Goal: Task Accomplishment & Management: Use online tool/utility

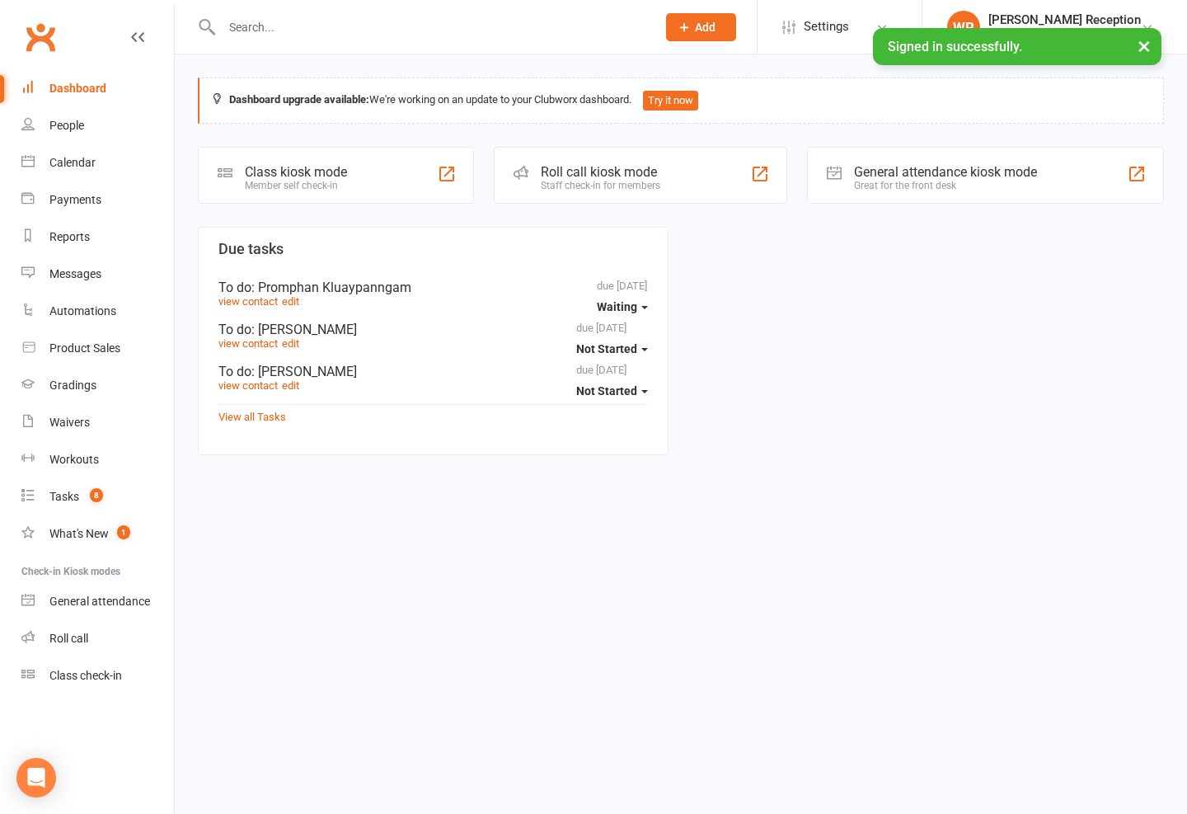
click at [378, 171] on div "Class kiosk mode Member self check-in" at bounding box center [336, 175] width 276 height 57
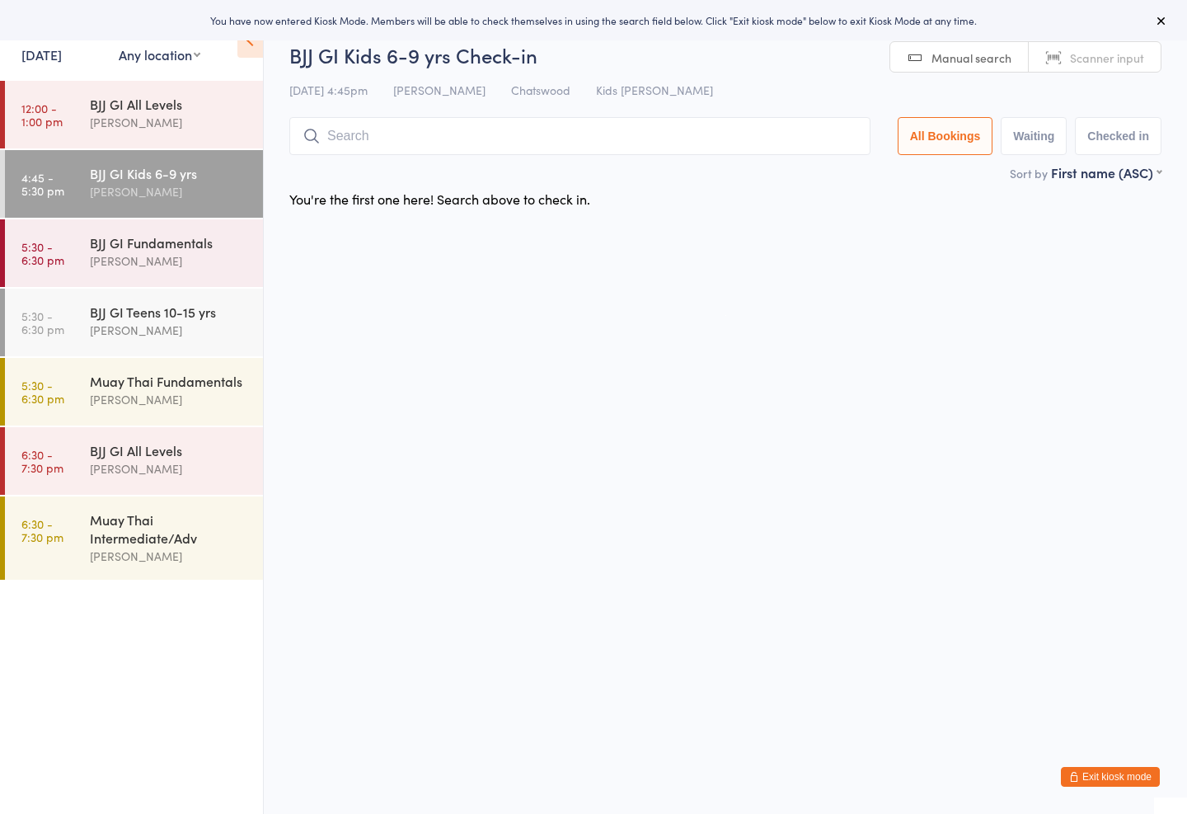
click at [570, 126] on input "search" at bounding box center [579, 136] width 581 height 38
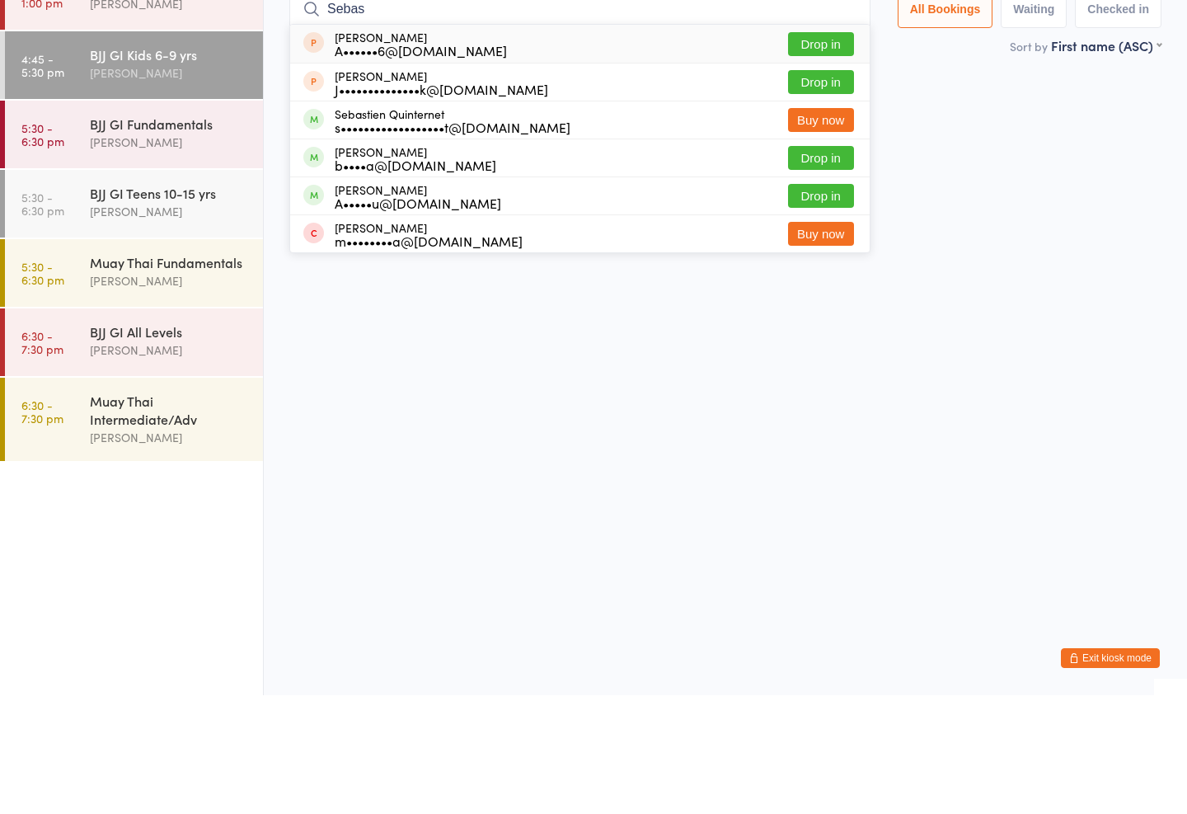
type input "Sebas"
click at [814, 265] on button "Drop in" at bounding box center [821, 277] width 66 height 24
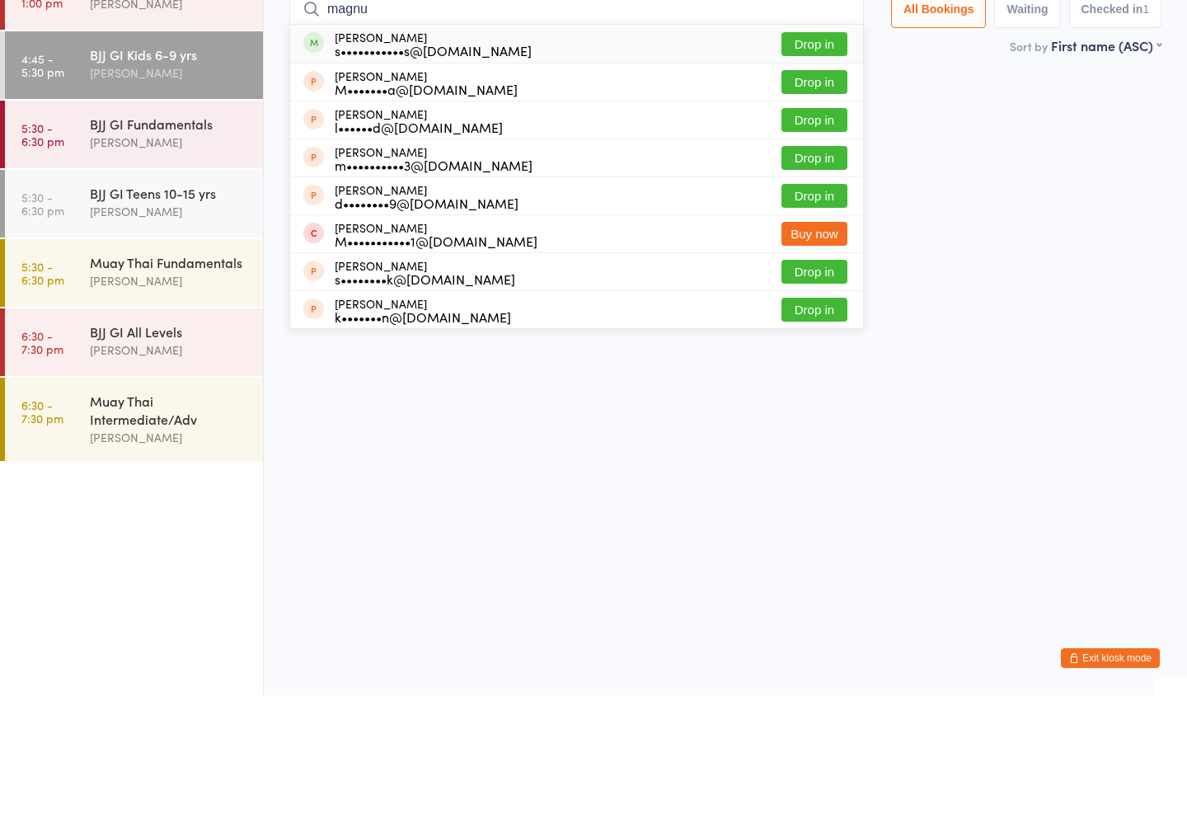
type input "magnu"
click at [819, 151] on button "Drop in" at bounding box center [815, 163] width 66 height 24
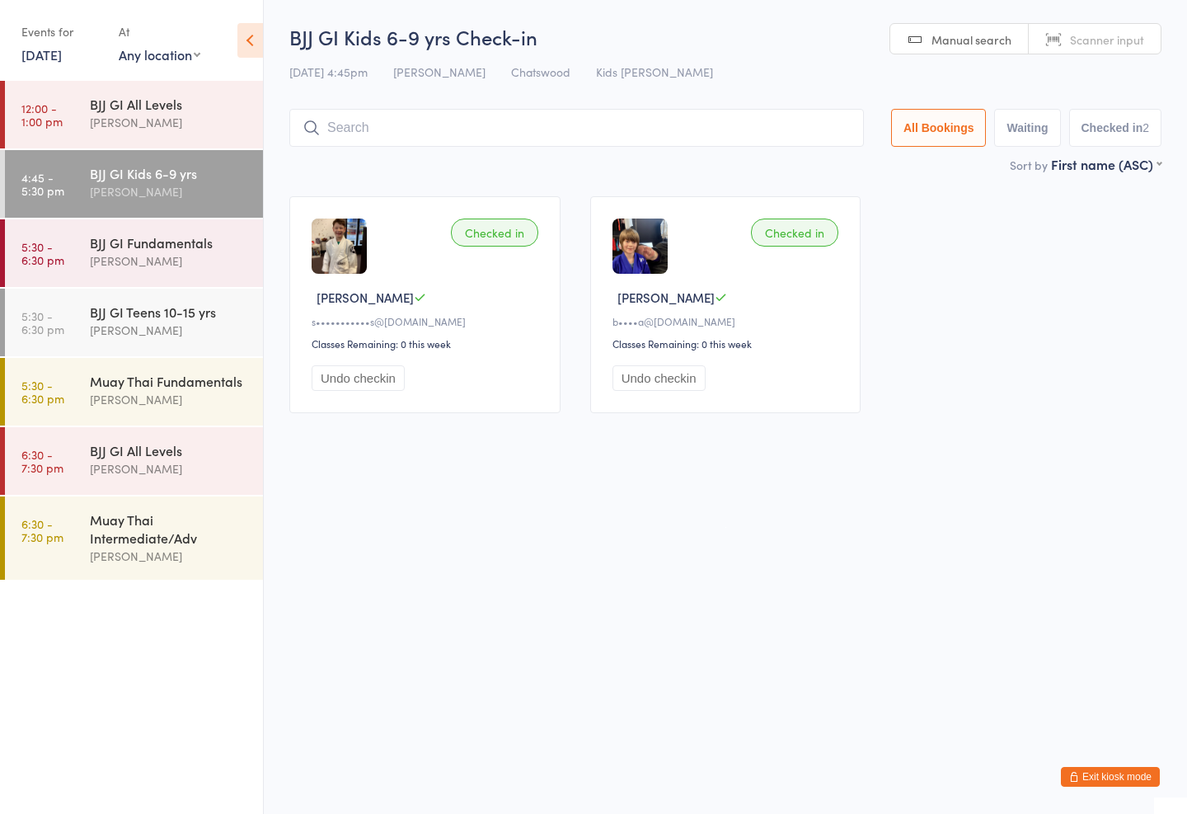
click at [187, 309] on div "BJJ GI Teens 10-15 yrs" at bounding box center [169, 312] width 159 height 18
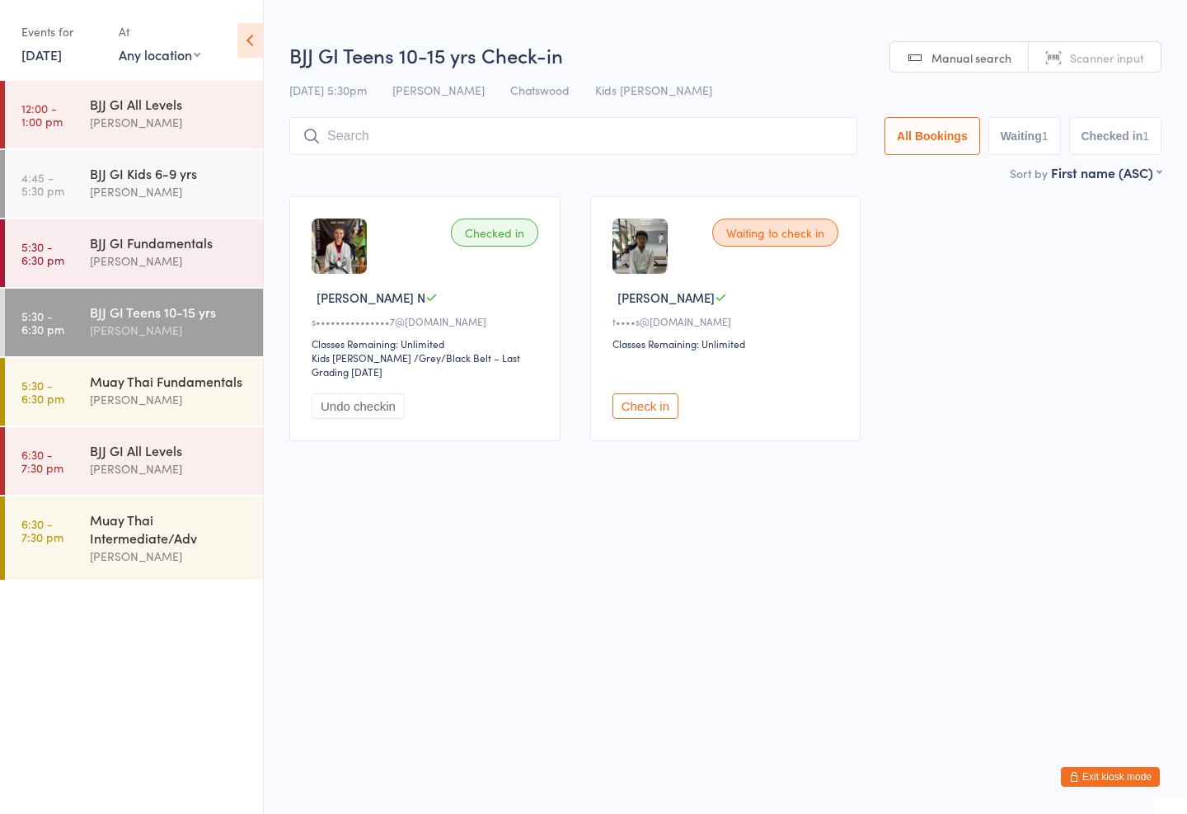
click at [425, 134] on input "search" at bounding box center [573, 136] width 568 height 38
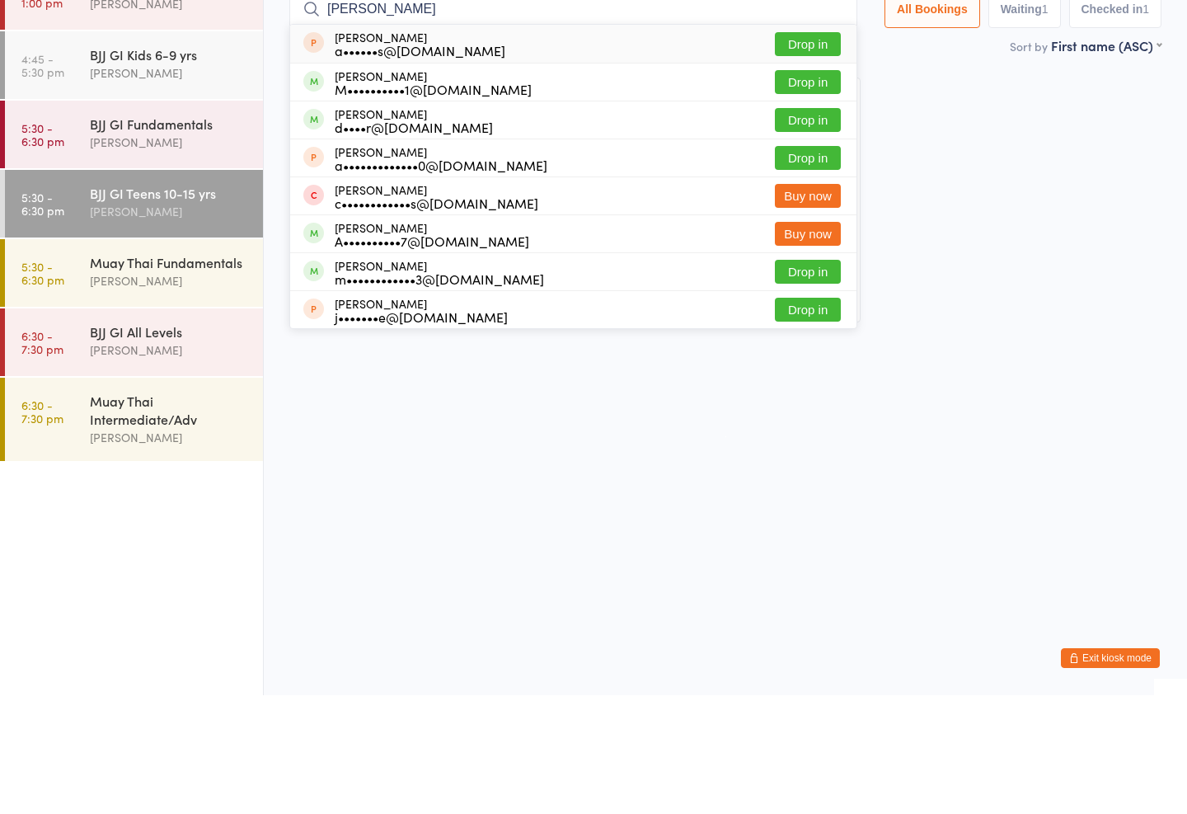
type input "Ali"
click at [815, 189] on button "Drop in" at bounding box center [808, 201] width 66 height 24
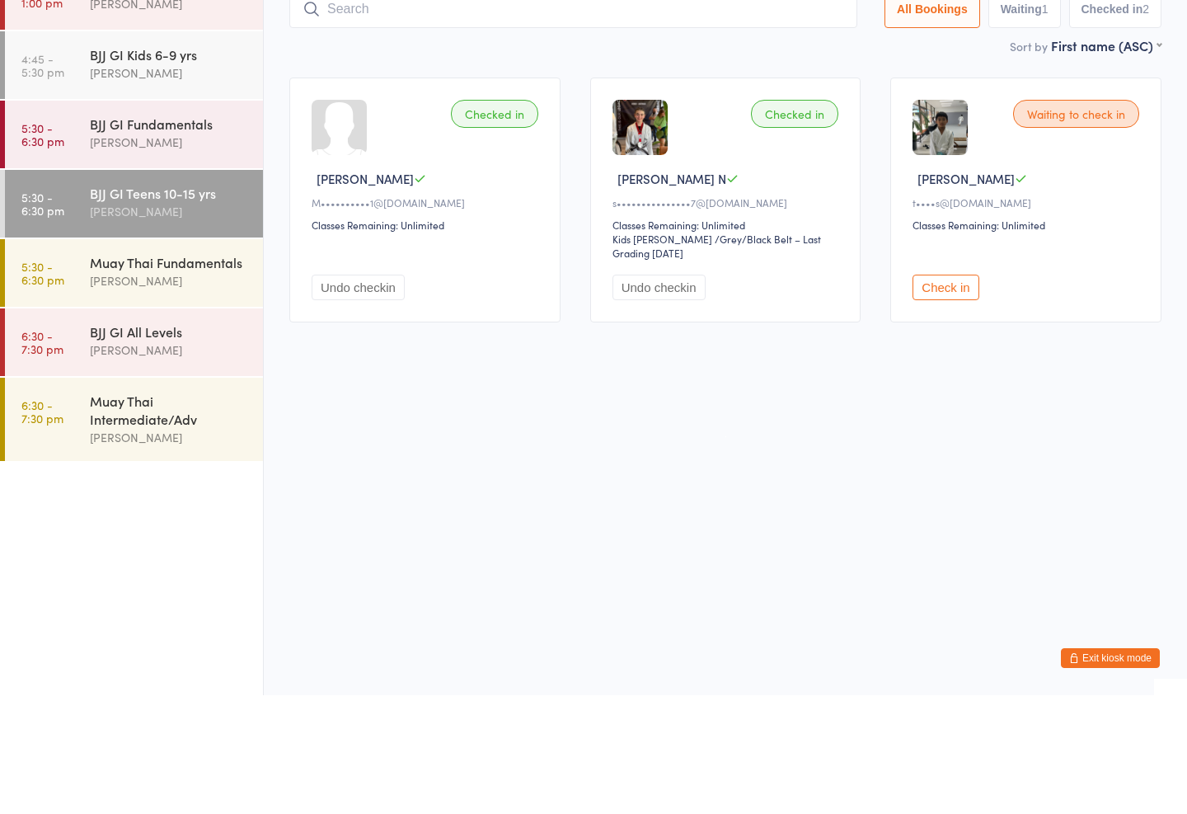
click at [182, 372] on div "Muay Thai Fundamentals" at bounding box center [169, 381] width 159 height 18
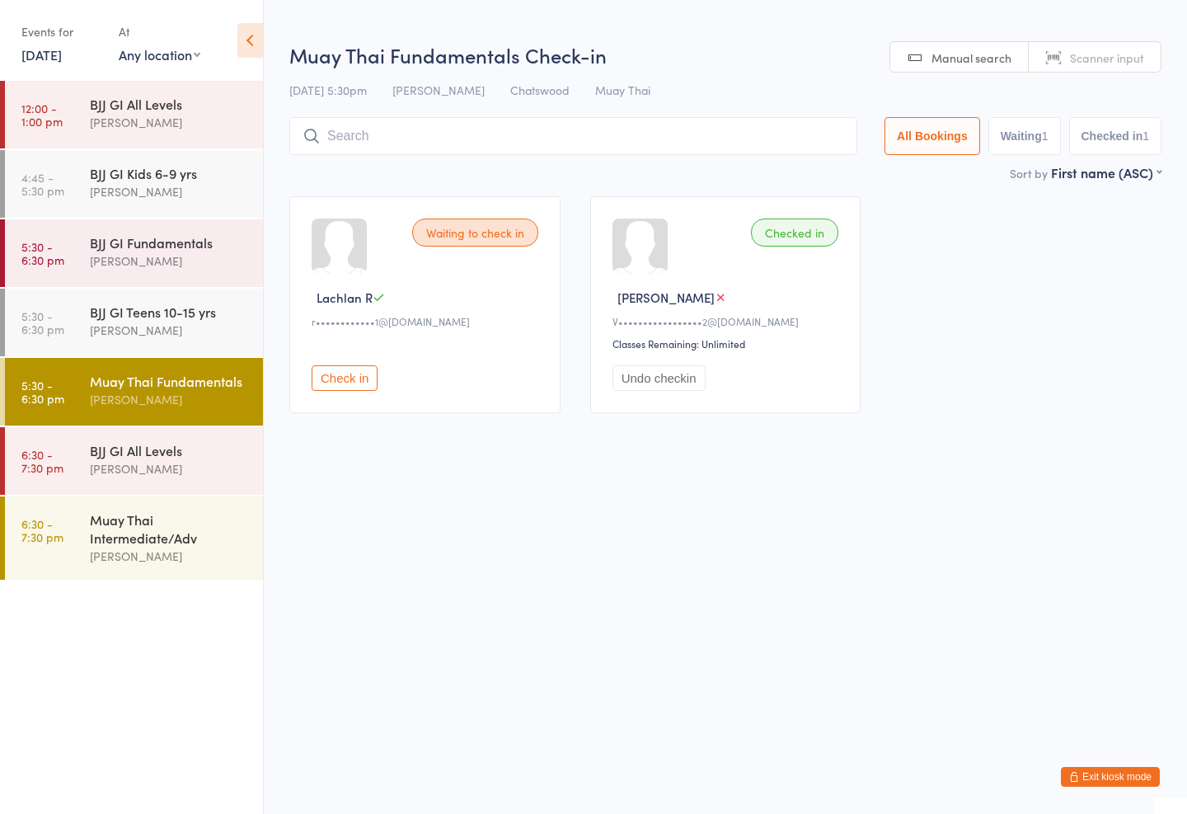
click at [643, 153] on input "search" at bounding box center [573, 136] width 568 height 38
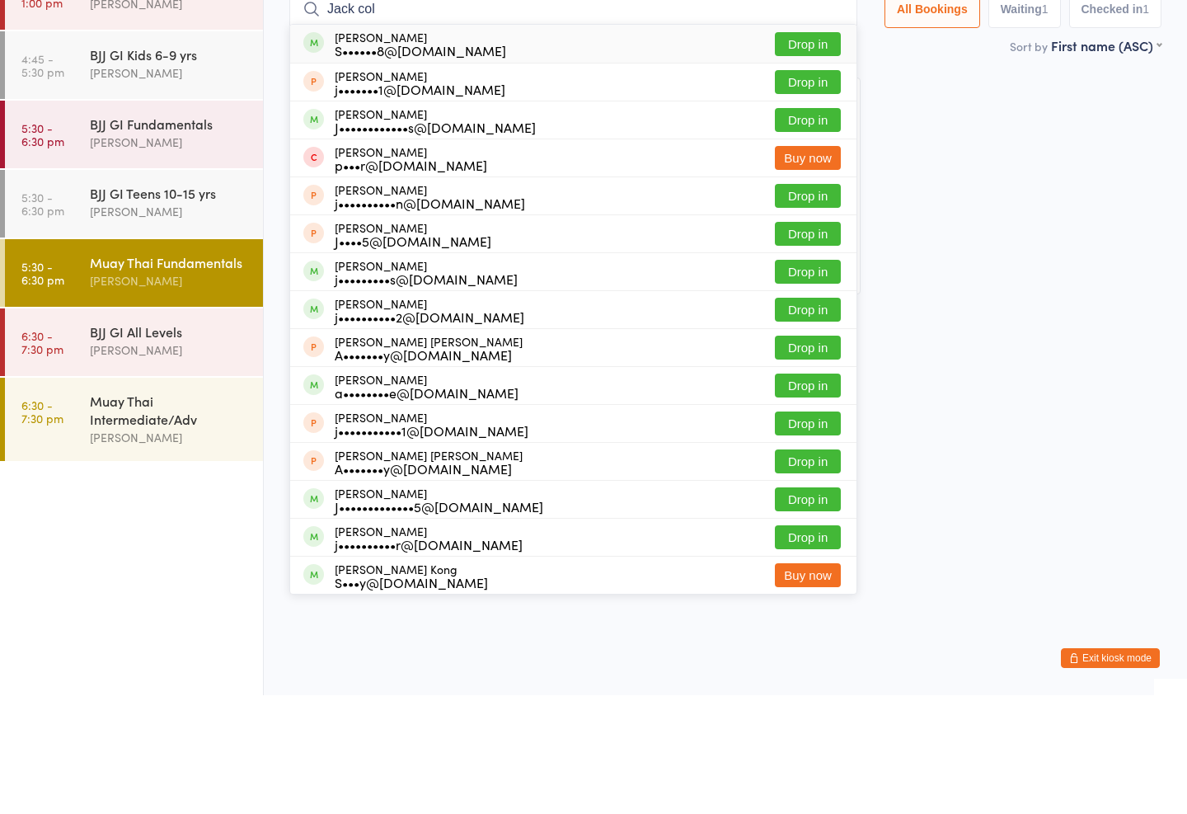
type input "Jack col"
click at [783, 151] on button "Drop in" at bounding box center [808, 163] width 66 height 24
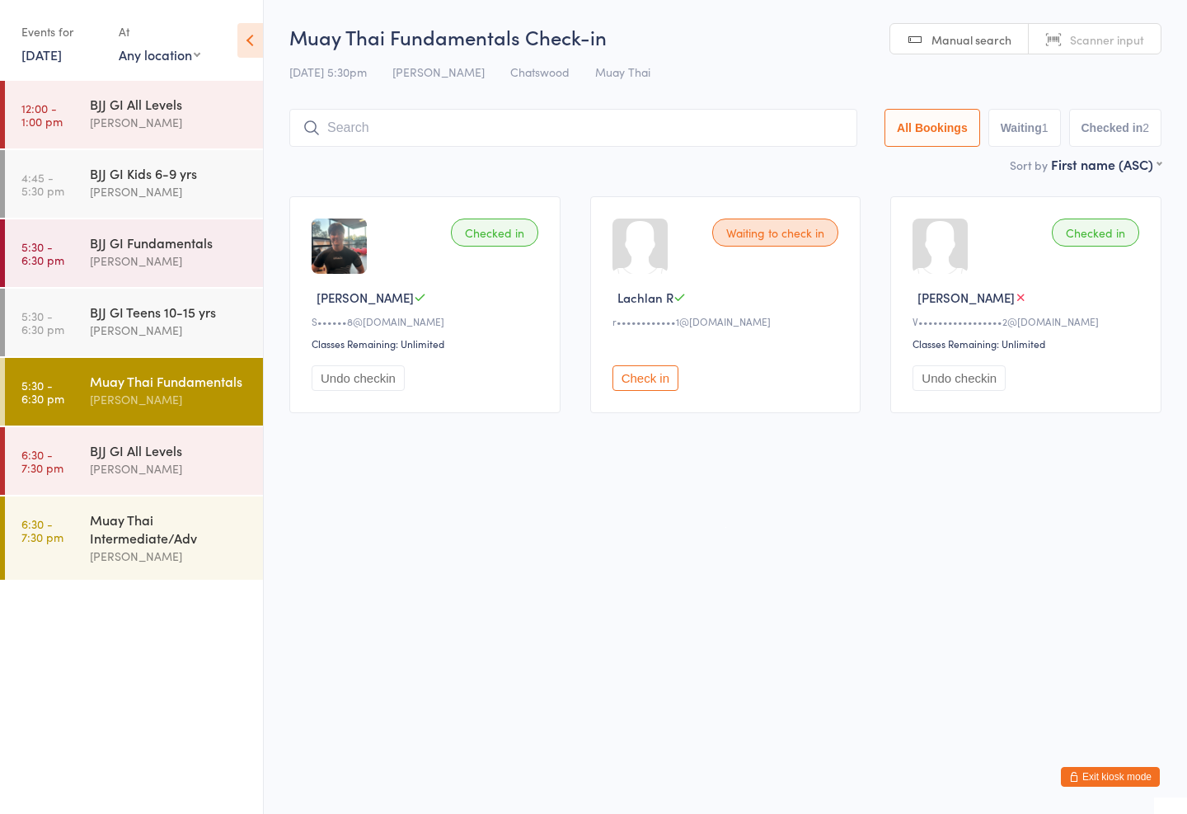
click at [155, 233] on div "BJJ GI Fundamentals" at bounding box center [169, 242] width 159 height 18
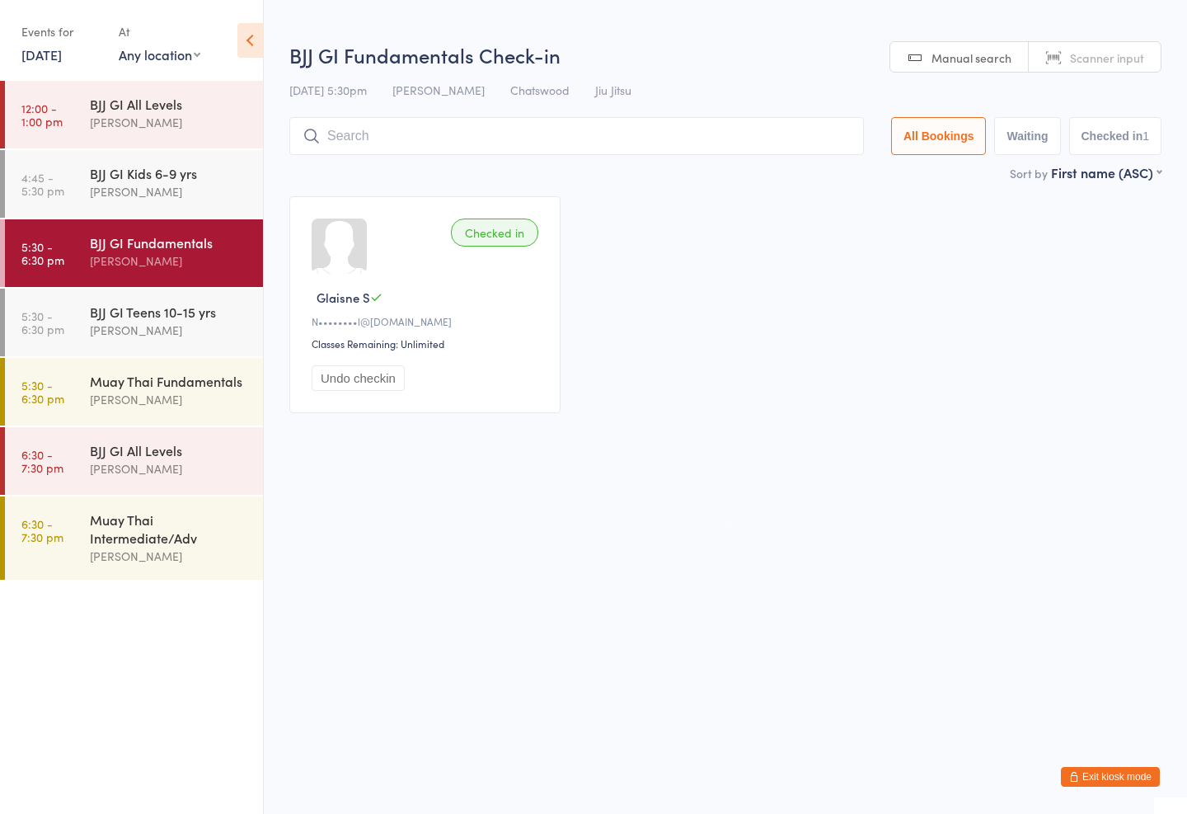
click at [406, 121] on input "search" at bounding box center [576, 136] width 575 height 38
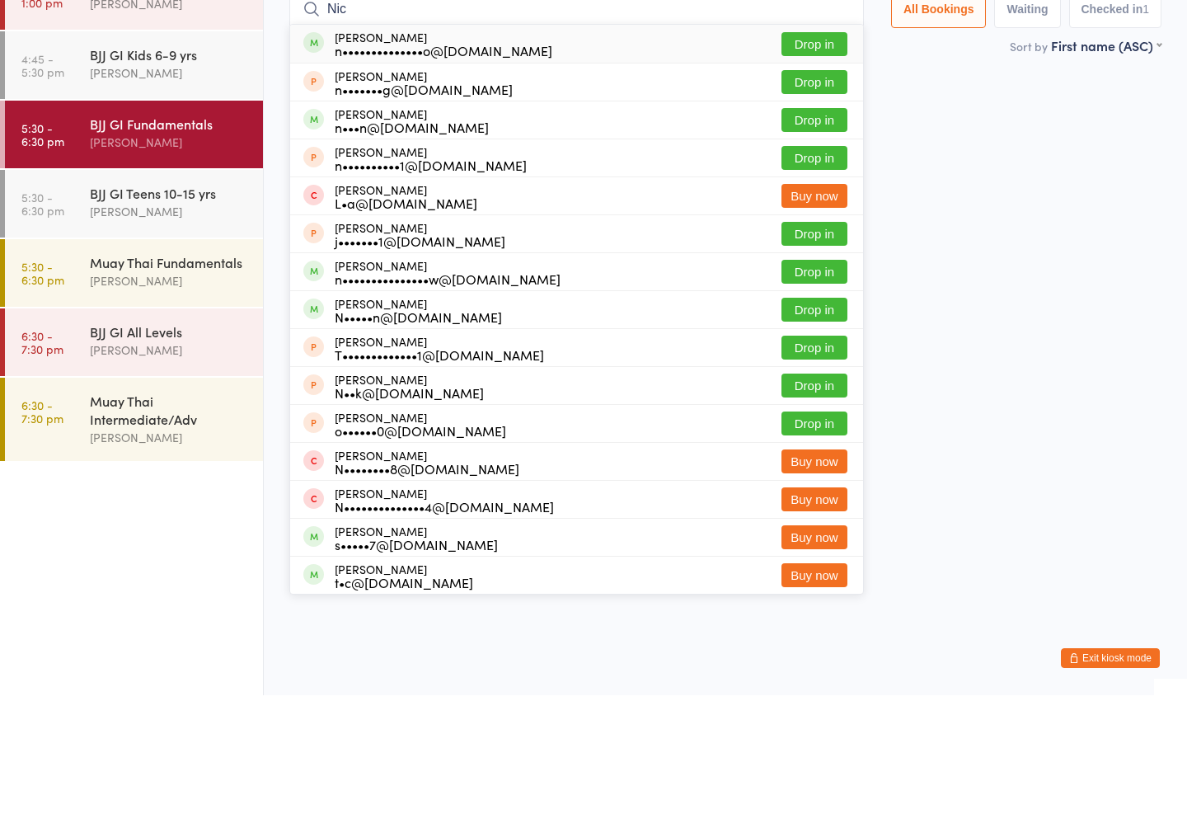
type input "Nic"
click at [805, 151] on button "Drop in" at bounding box center [815, 163] width 66 height 24
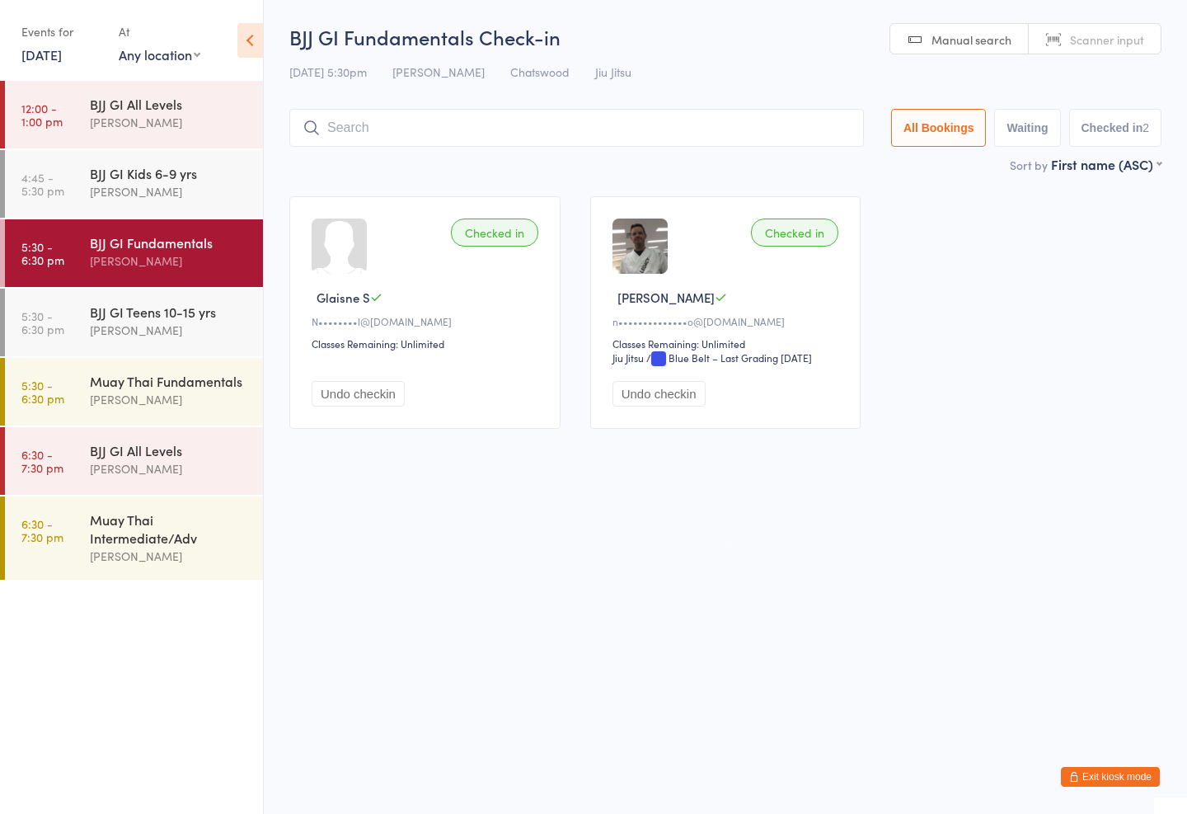
click at [201, 317] on div "BJJ GI Teens 10-15 yrs" at bounding box center [169, 312] width 159 height 18
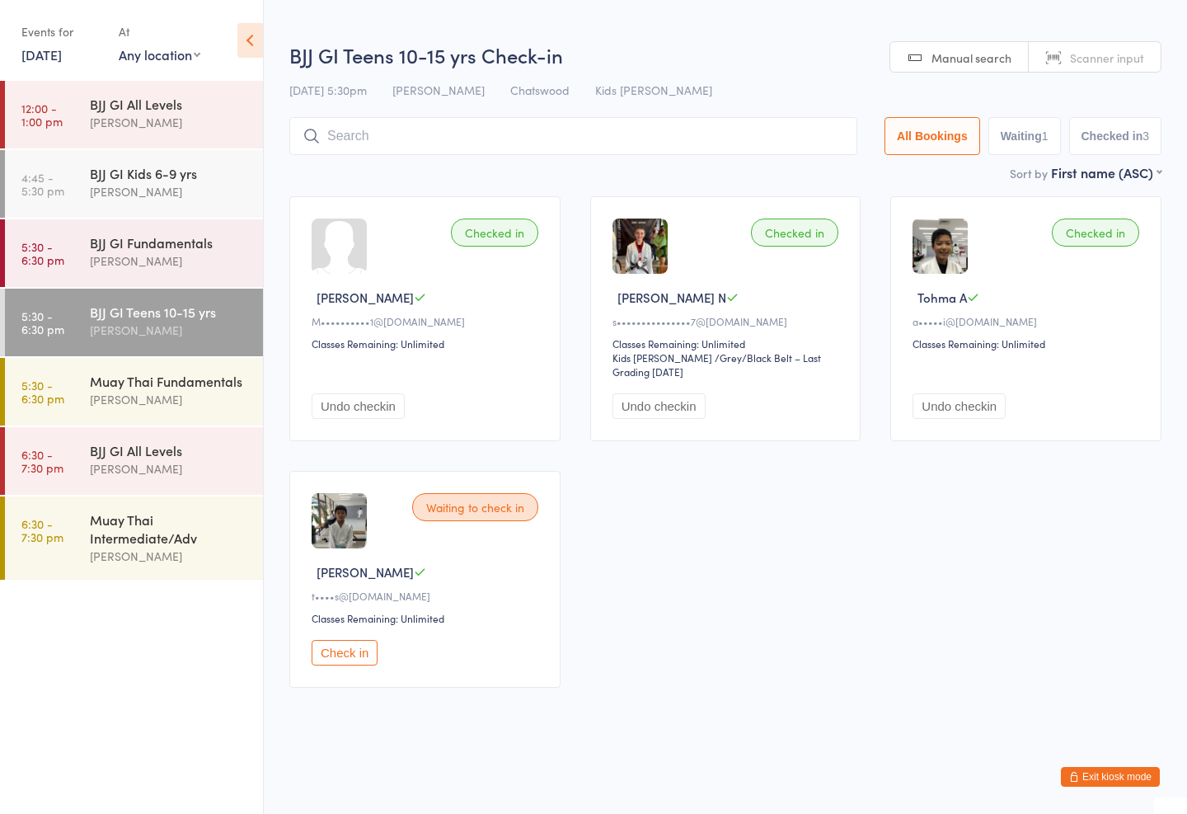
click at [546, 120] on input "search" at bounding box center [573, 136] width 568 height 38
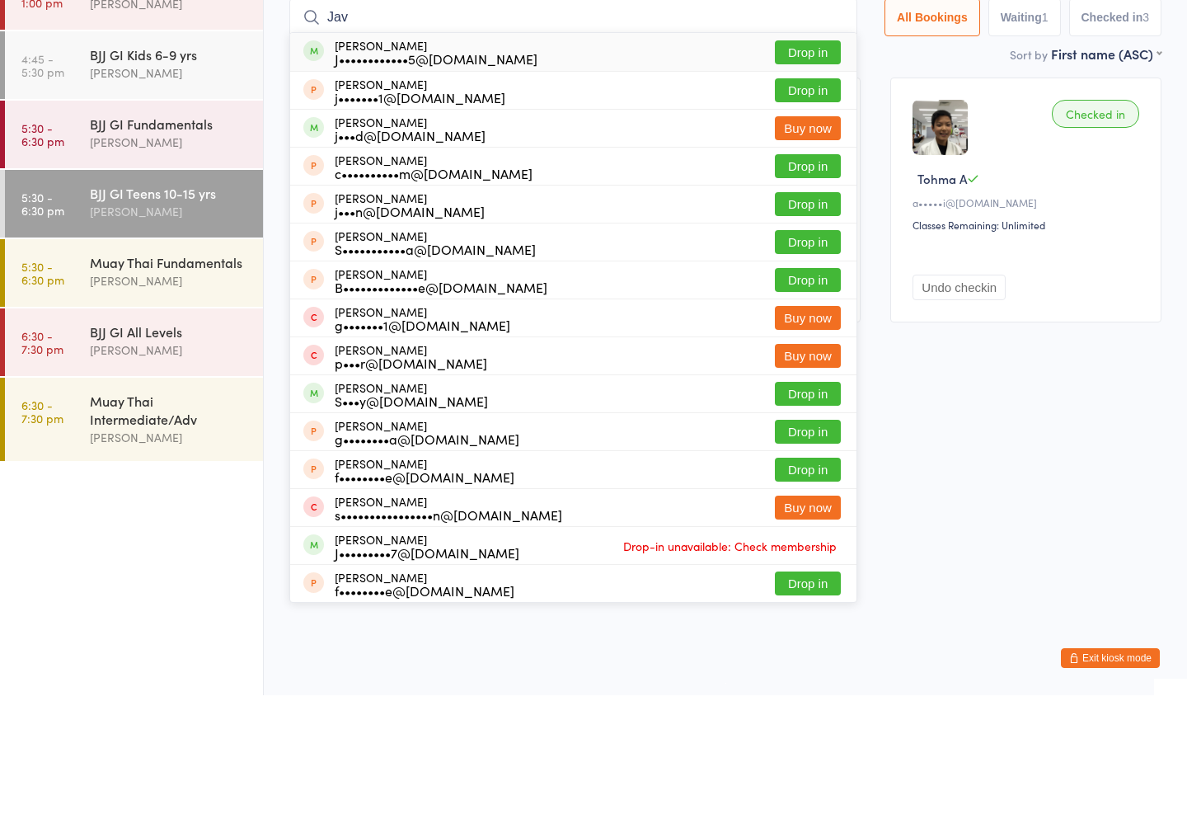
type input "Jav"
click at [805, 159] on button "Drop in" at bounding box center [808, 171] width 66 height 24
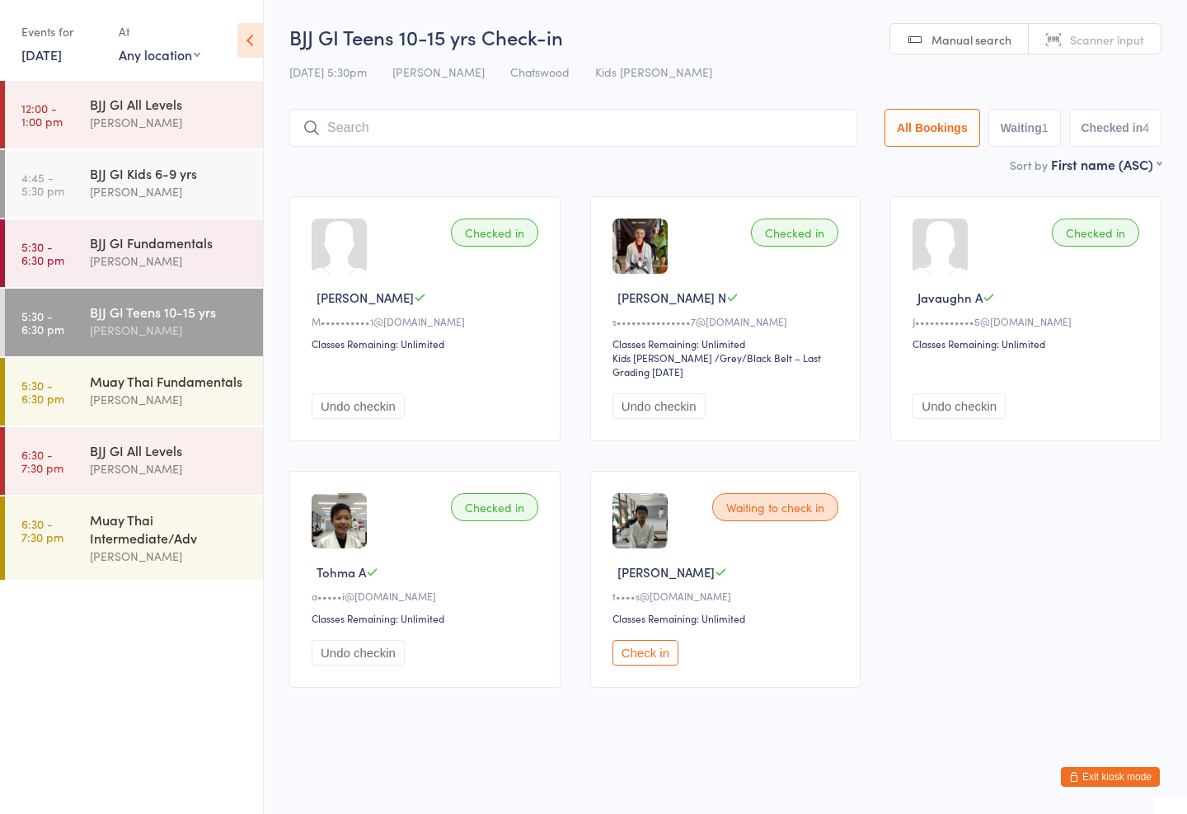
click at [176, 420] on div "Muay Thai Fundamentals Mark Chan" at bounding box center [176, 390] width 173 height 65
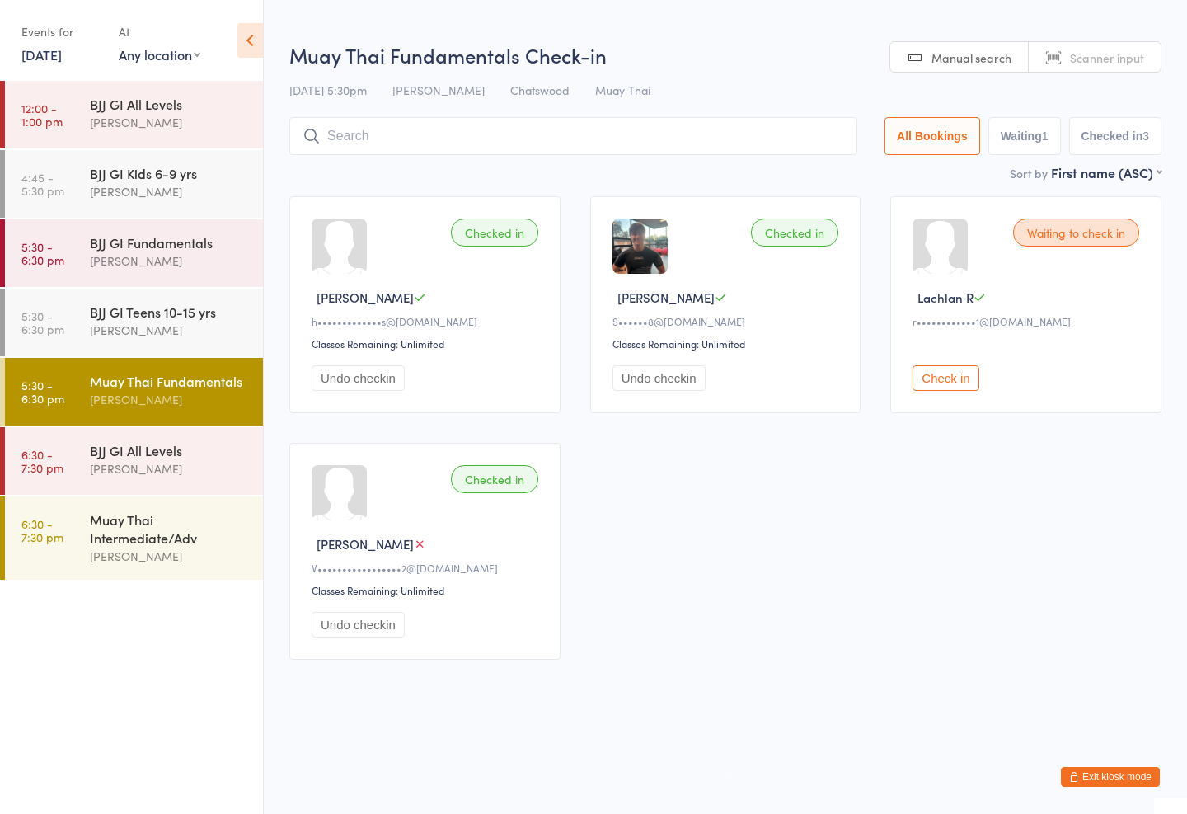
click at [678, 138] on input "search" at bounding box center [573, 136] width 568 height 38
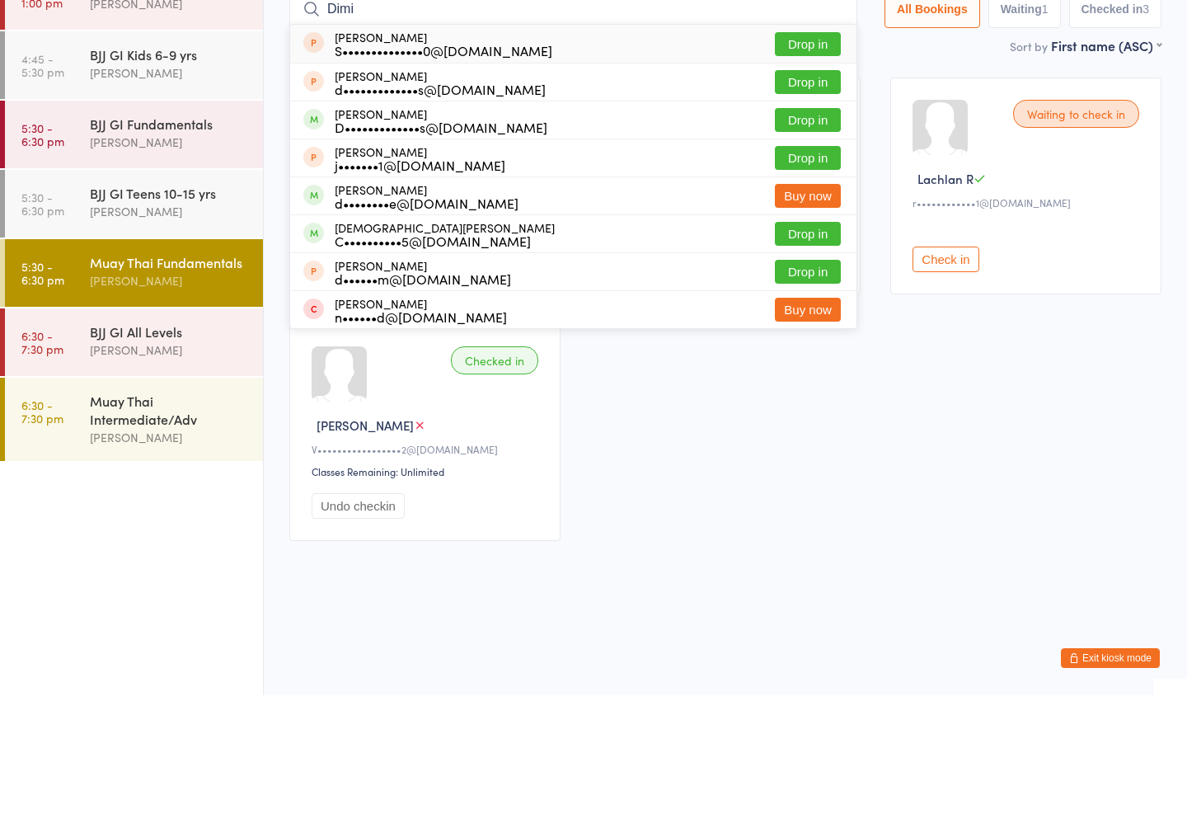
type input "Dimi"
click at [809, 189] on button "Drop in" at bounding box center [808, 201] width 66 height 24
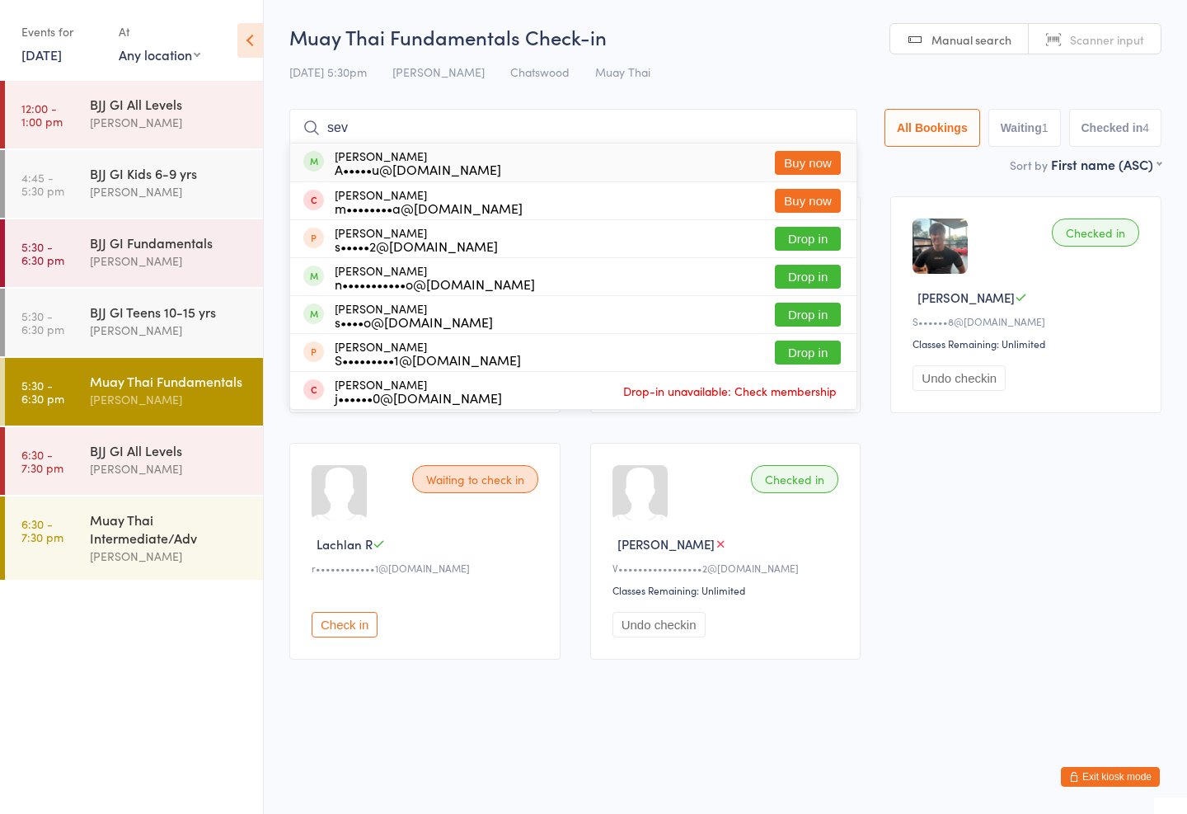
type input "sev"
click at [800, 265] on button "Drop in" at bounding box center [808, 277] width 66 height 24
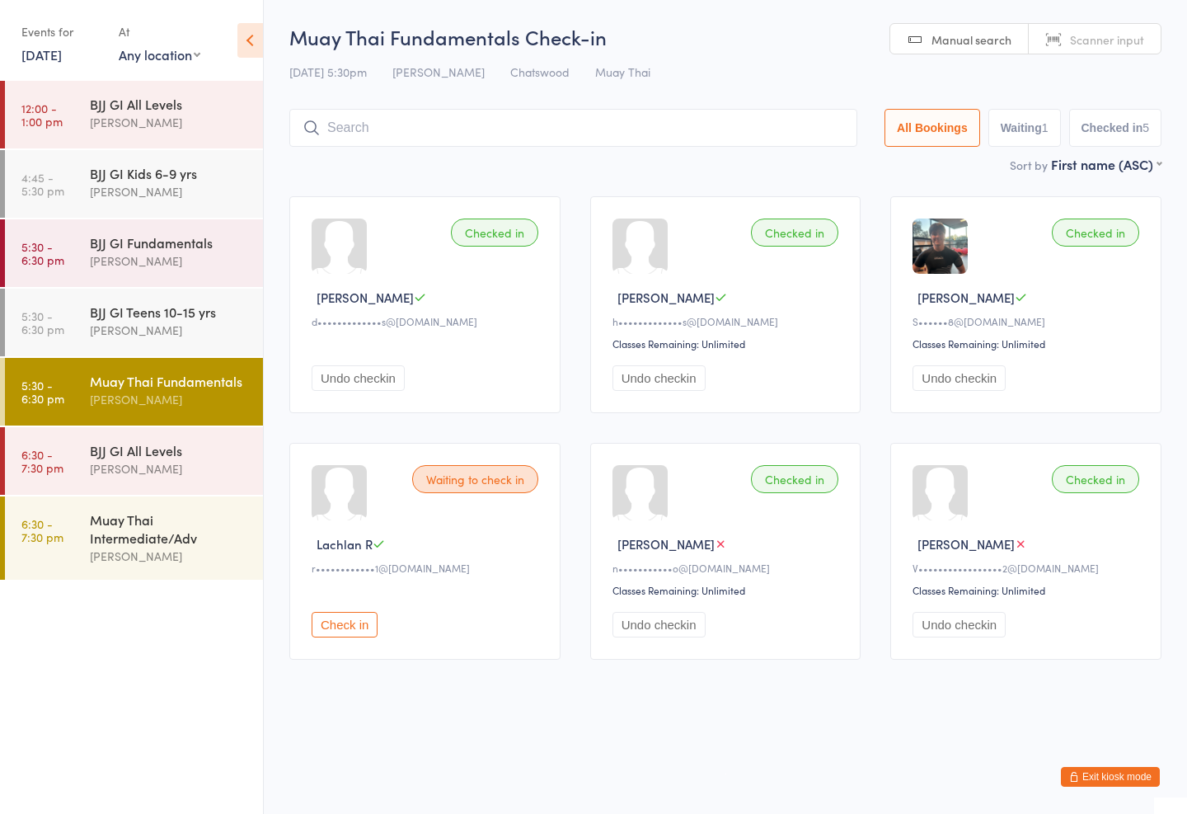
click at [428, 111] on input "search" at bounding box center [573, 128] width 568 height 38
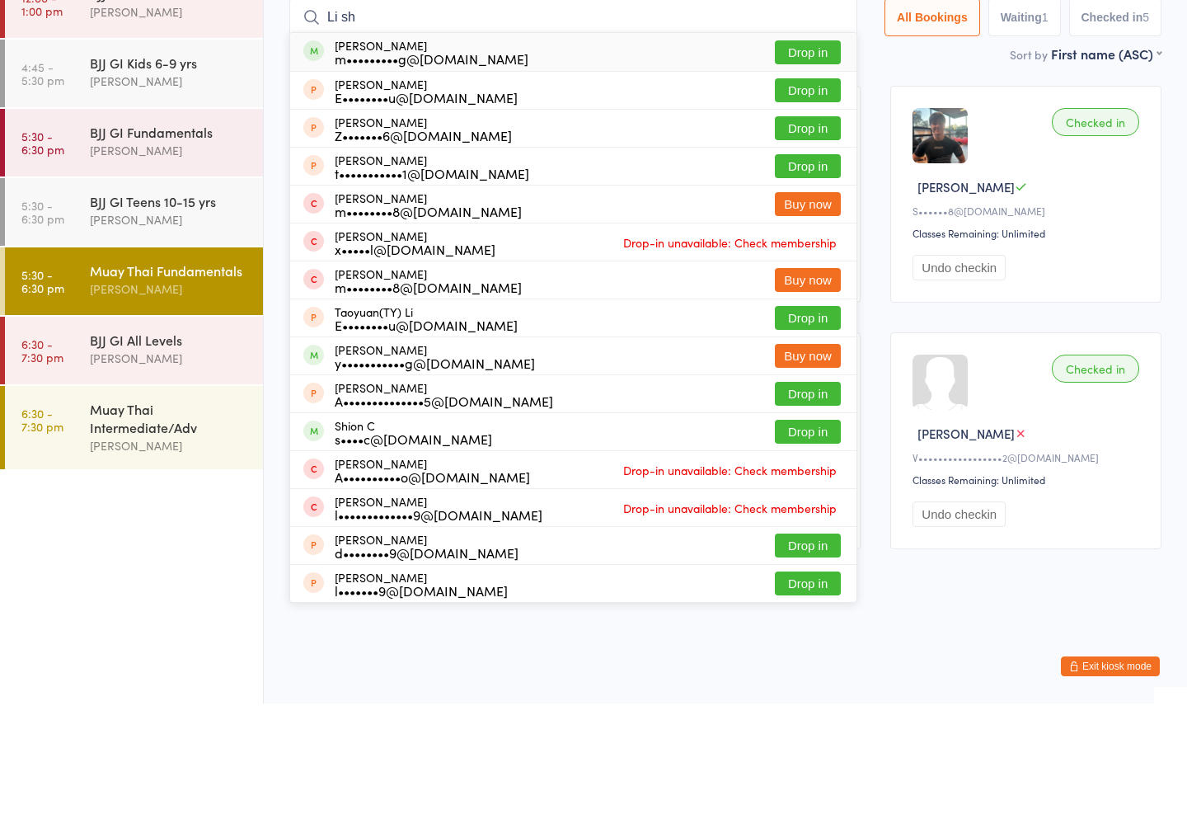
type input "Li sh"
click at [782, 151] on button "Drop in" at bounding box center [808, 163] width 66 height 24
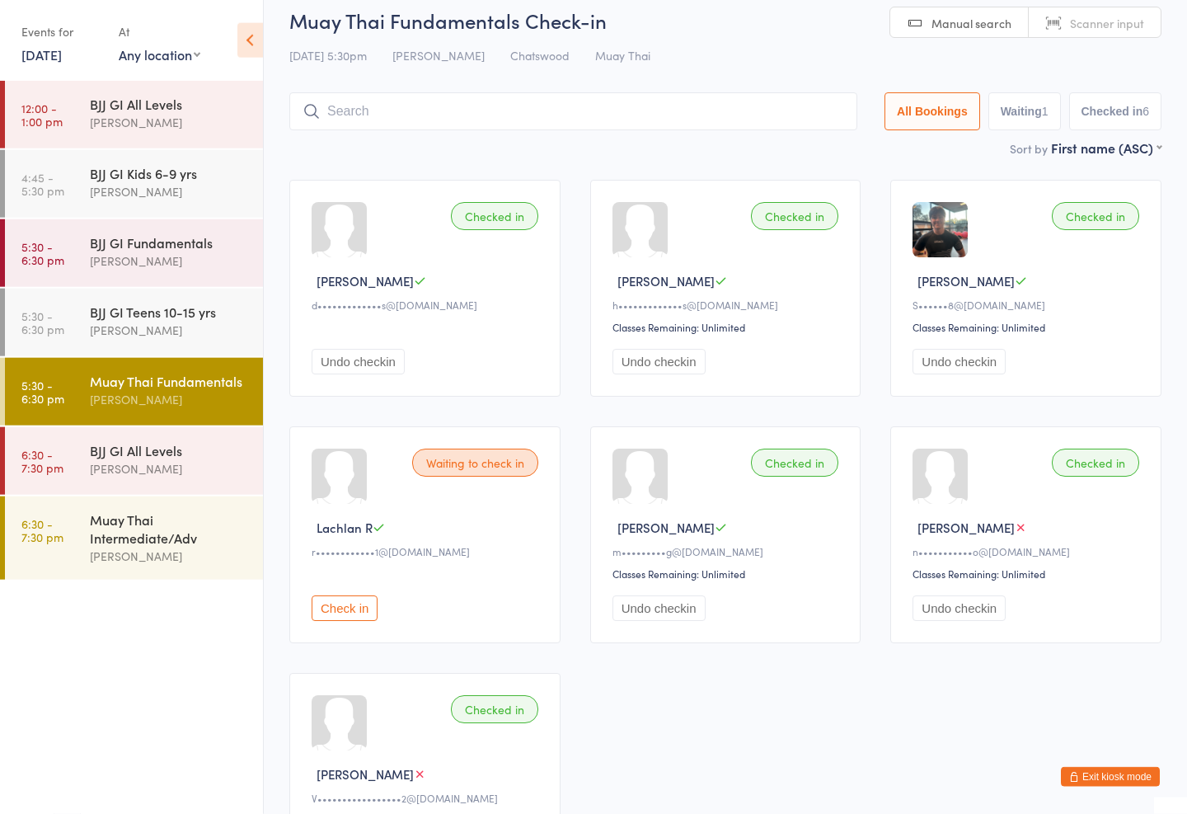
scroll to position [19, 0]
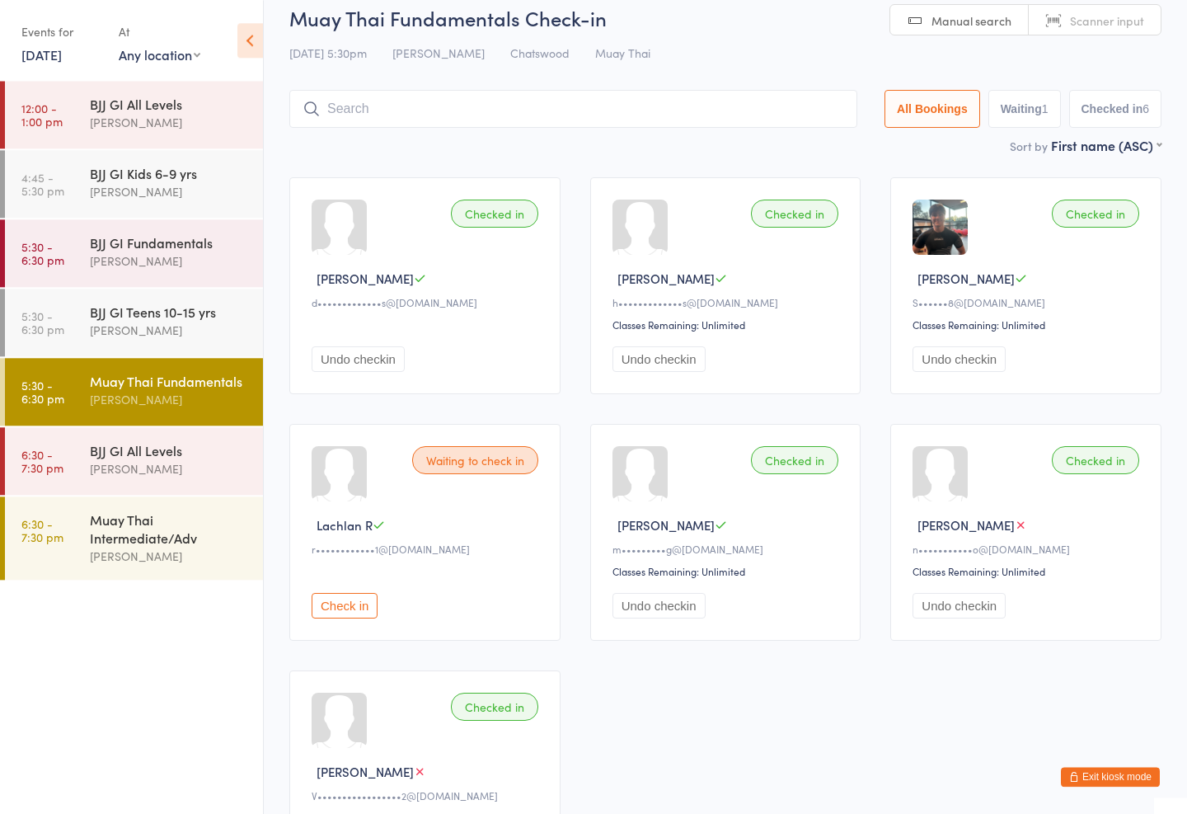
click at [542, 128] on input "search" at bounding box center [573, 109] width 568 height 38
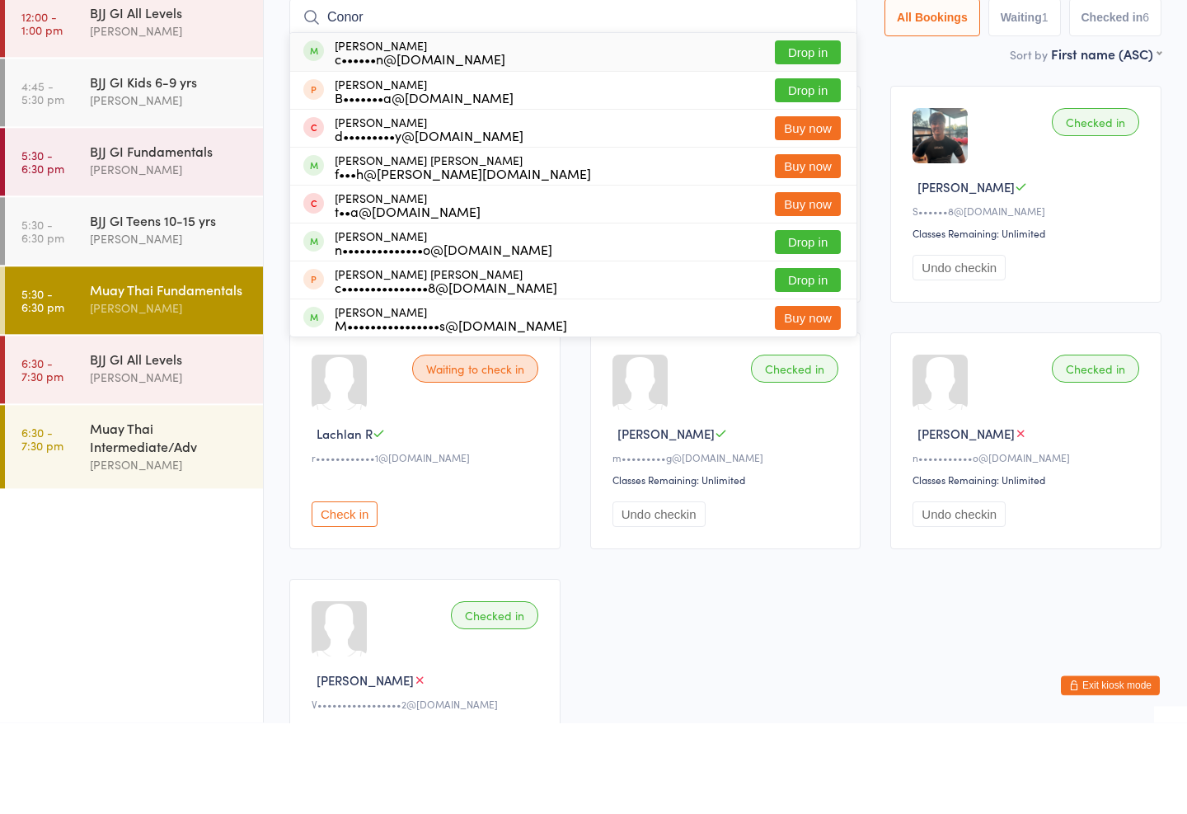
type input "Conor"
click at [799, 132] on button "Drop in" at bounding box center [808, 144] width 66 height 24
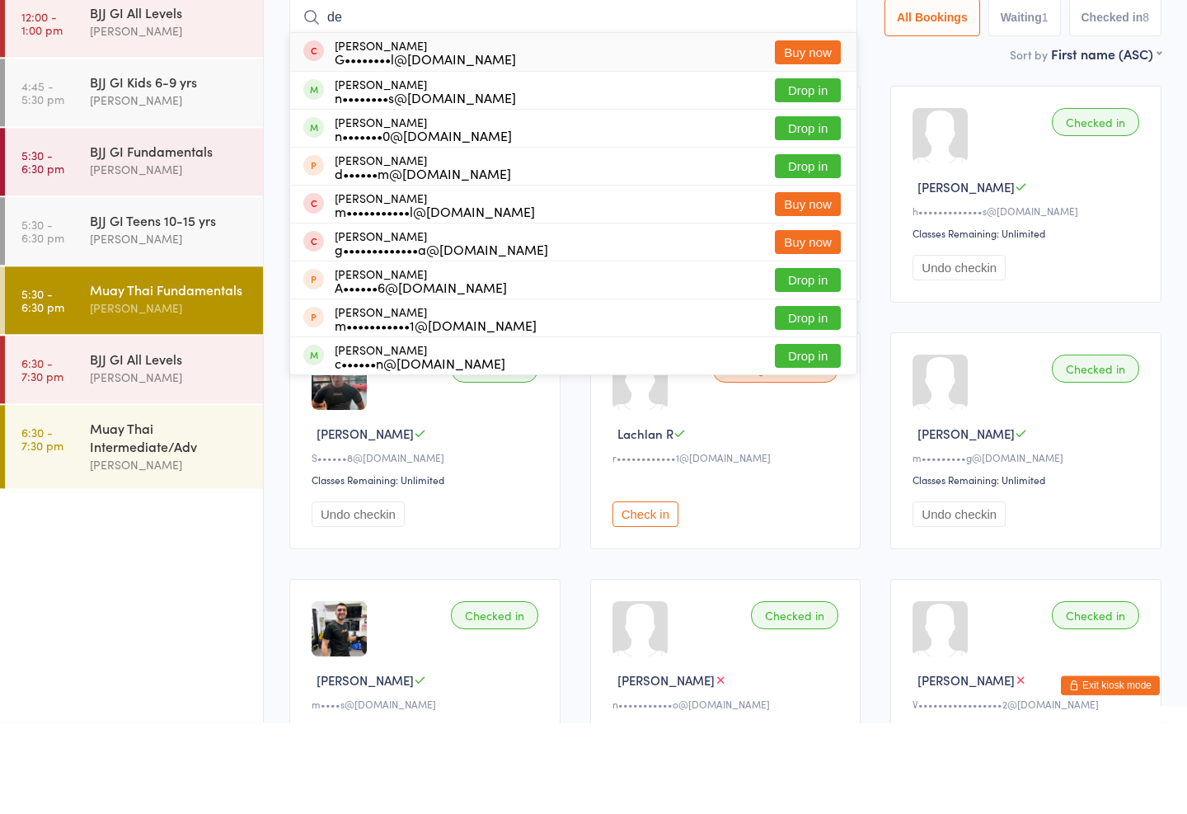
type input "de"
click at [797, 435] on button "Drop in" at bounding box center [808, 447] width 66 height 24
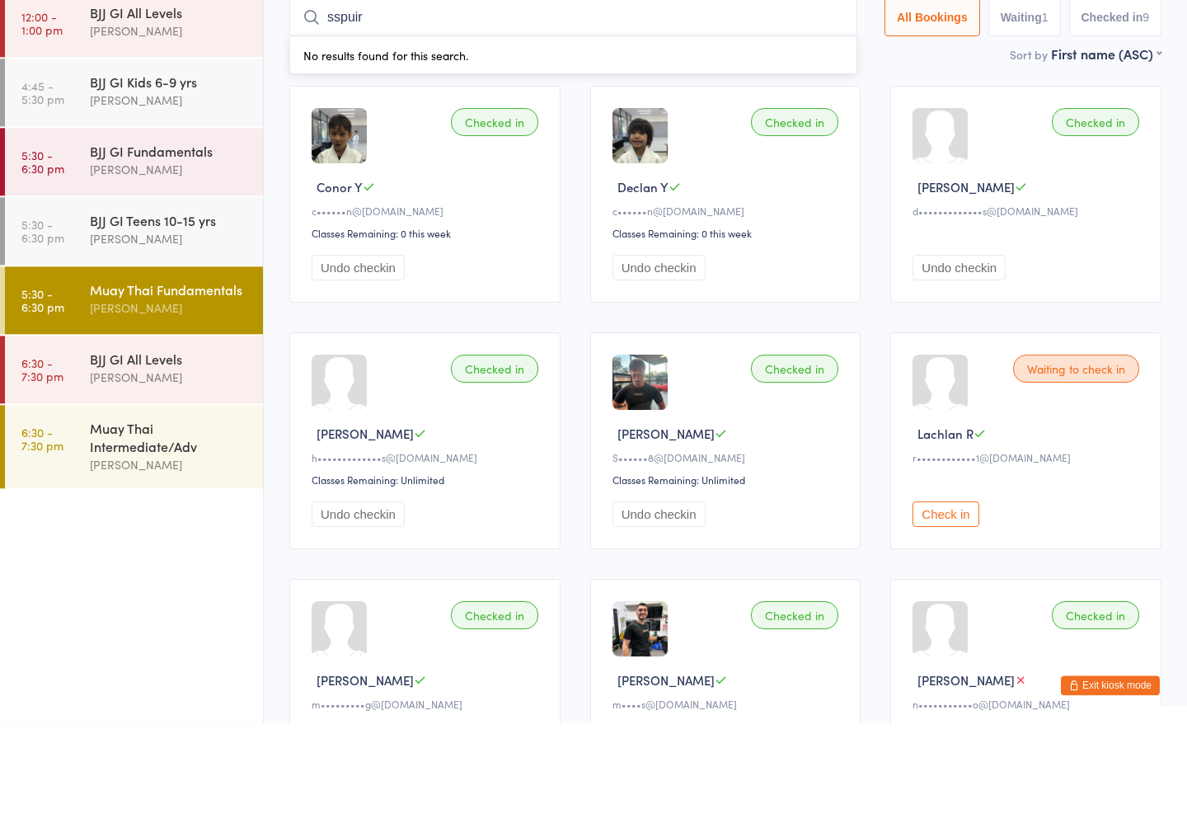
type input "sspuira"
click at [122, 303] on div "BJJ GI Teens 10-15 yrs" at bounding box center [169, 312] width 159 height 18
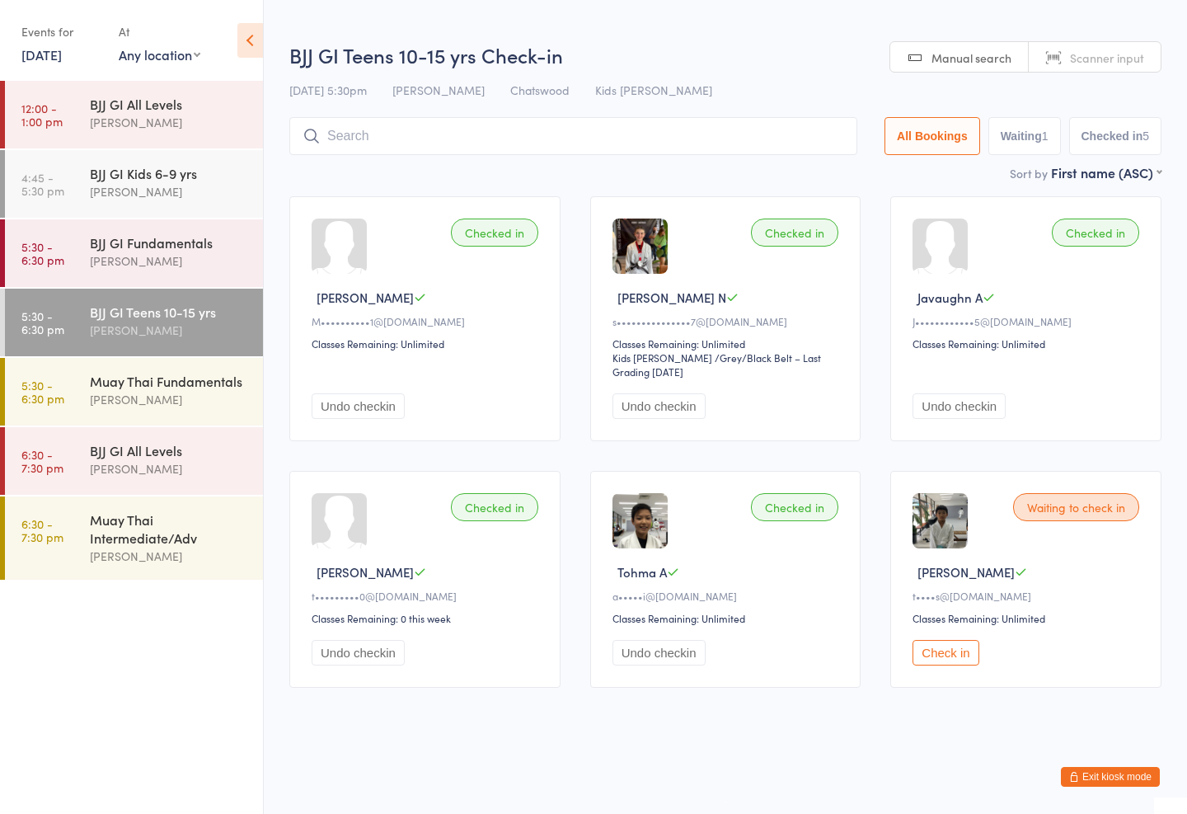
click at [784, 121] on input "search" at bounding box center [573, 136] width 568 height 38
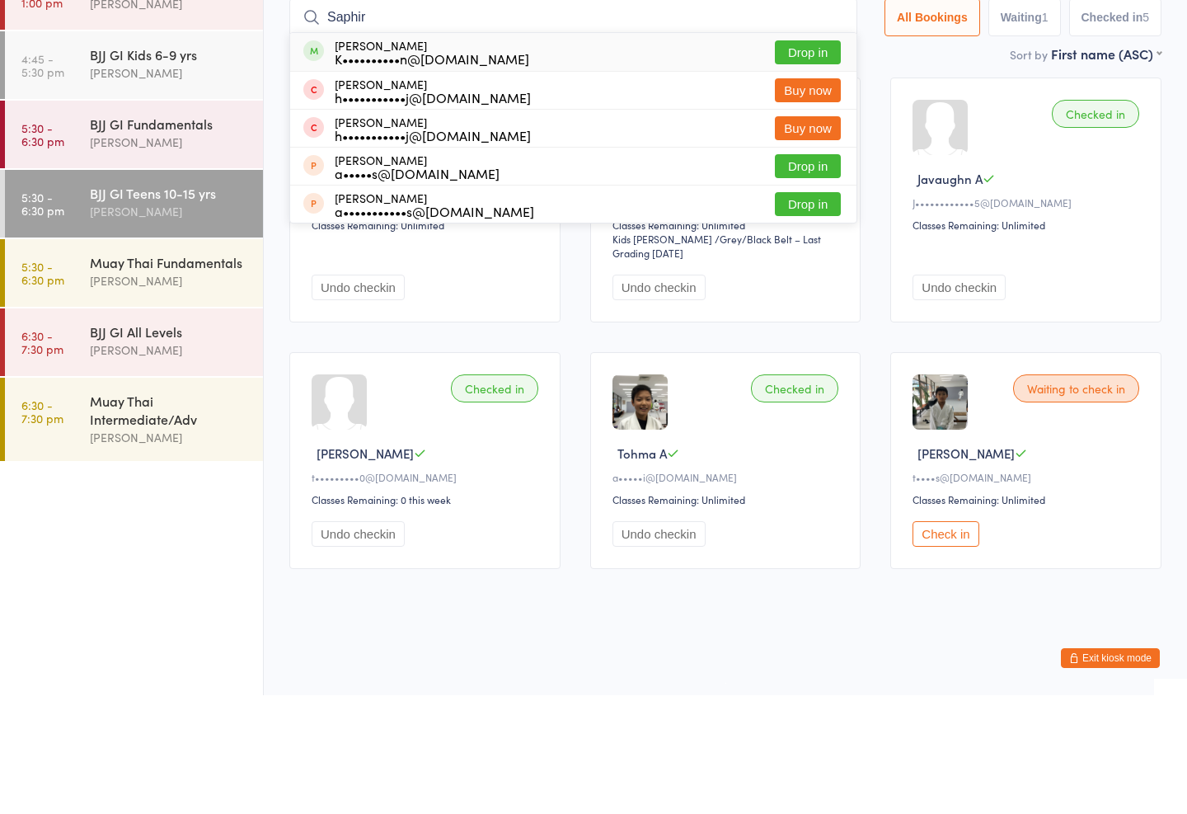
type input "Saphir"
click at [802, 159] on button "Drop in" at bounding box center [808, 171] width 66 height 24
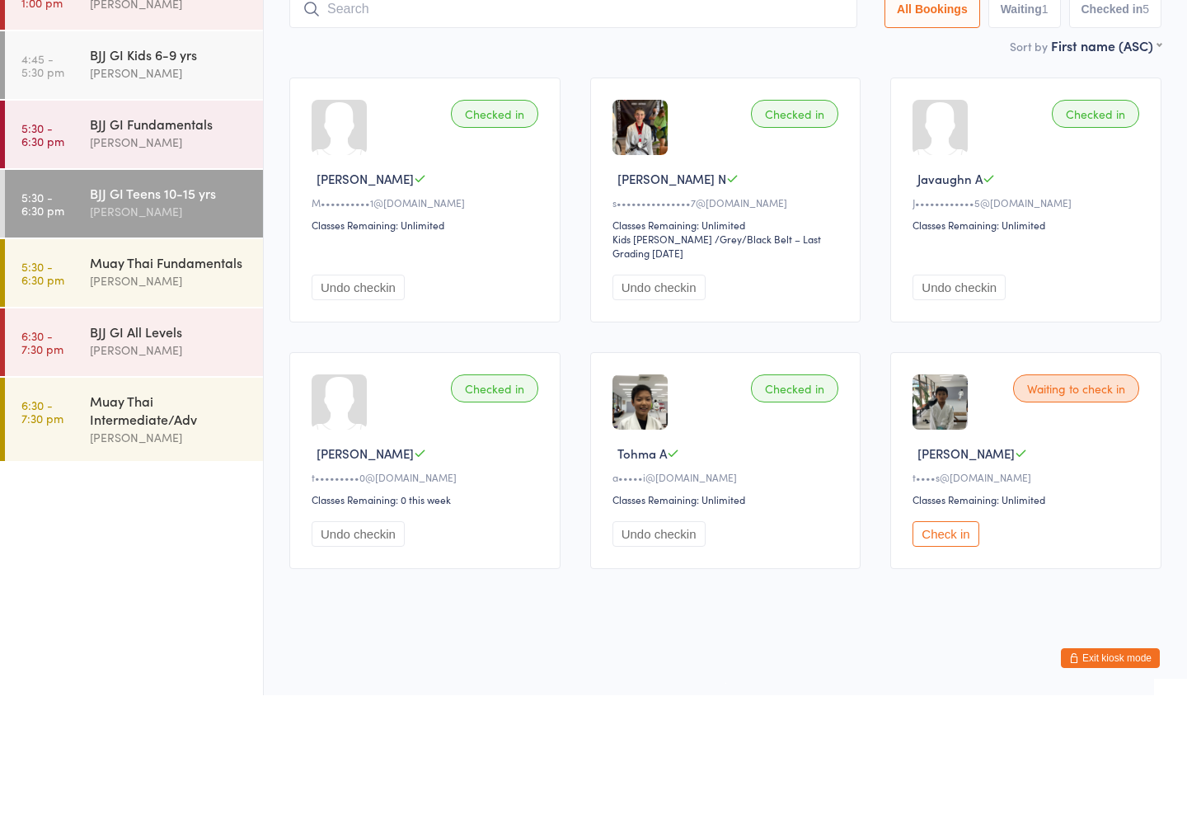
scroll to position [15, 0]
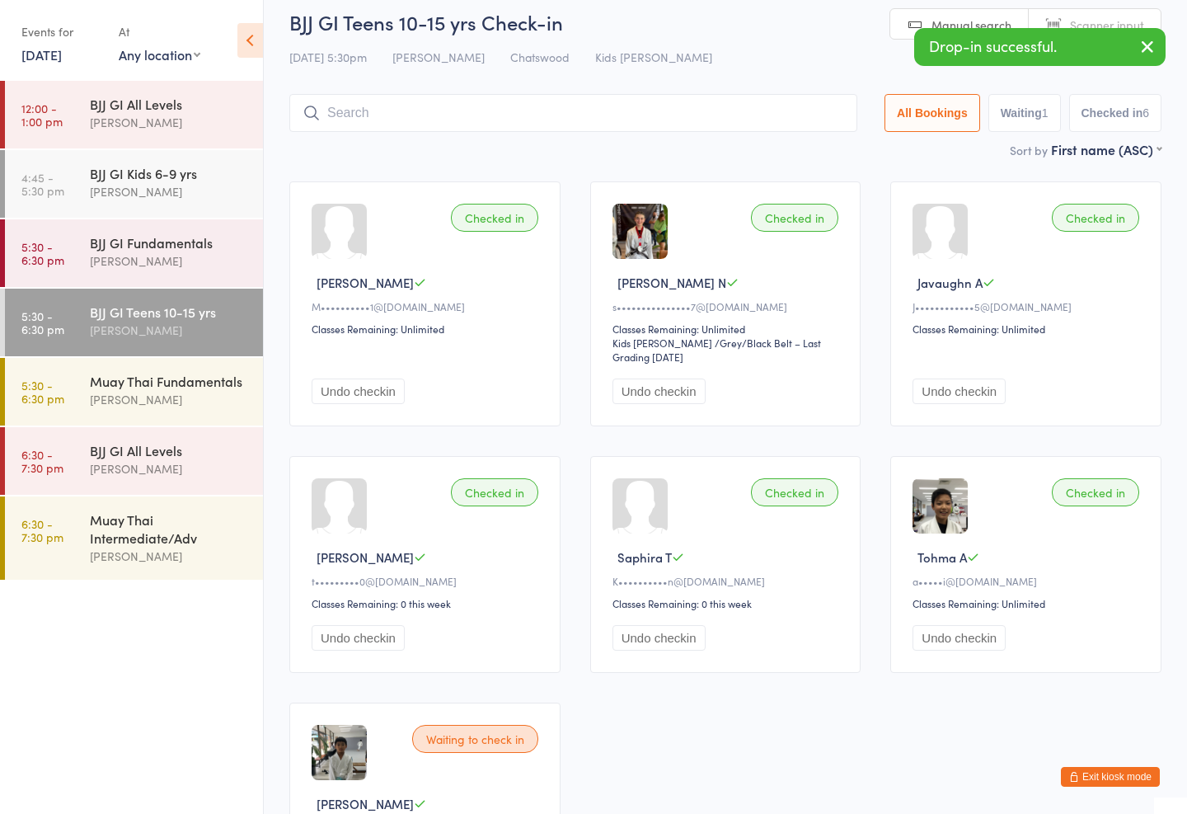
click at [364, 115] on input "search" at bounding box center [573, 113] width 568 height 38
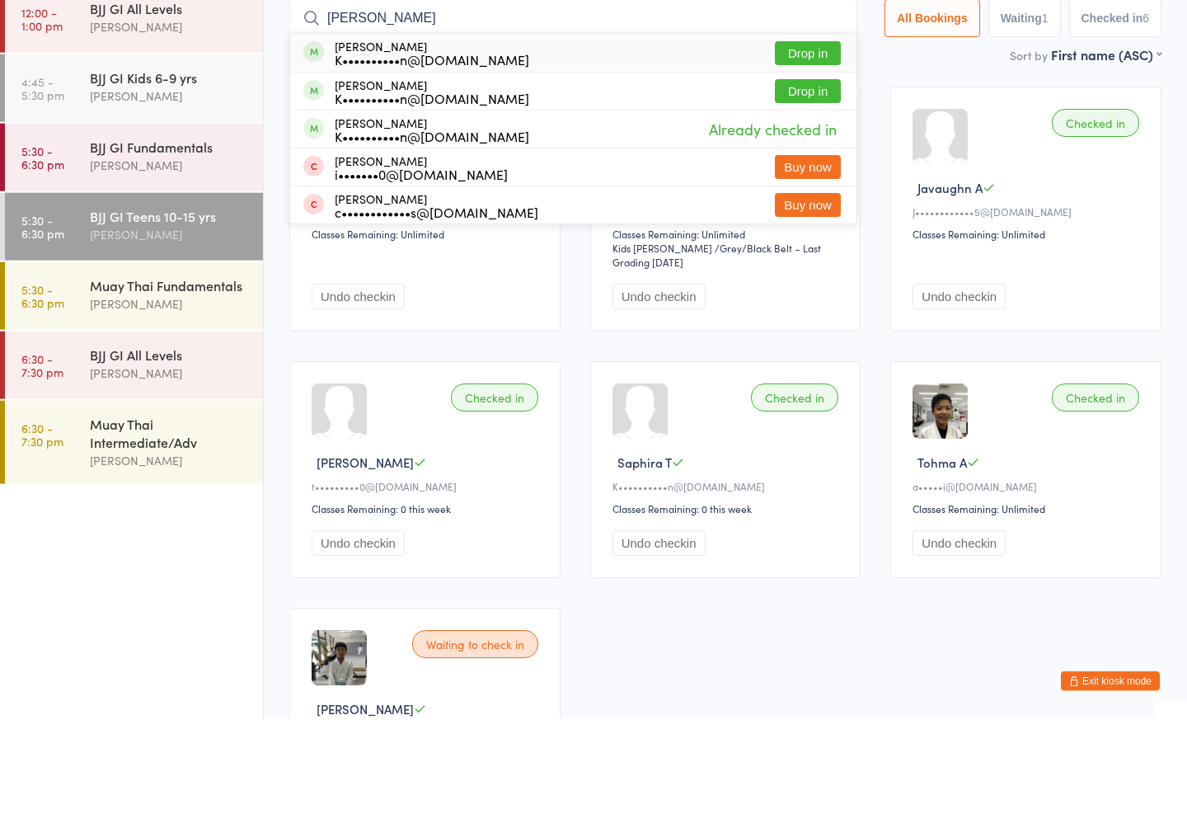
type input "Alyssa tylen"
click at [802, 137] on button "Drop in" at bounding box center [808, 149] width 66 height 24
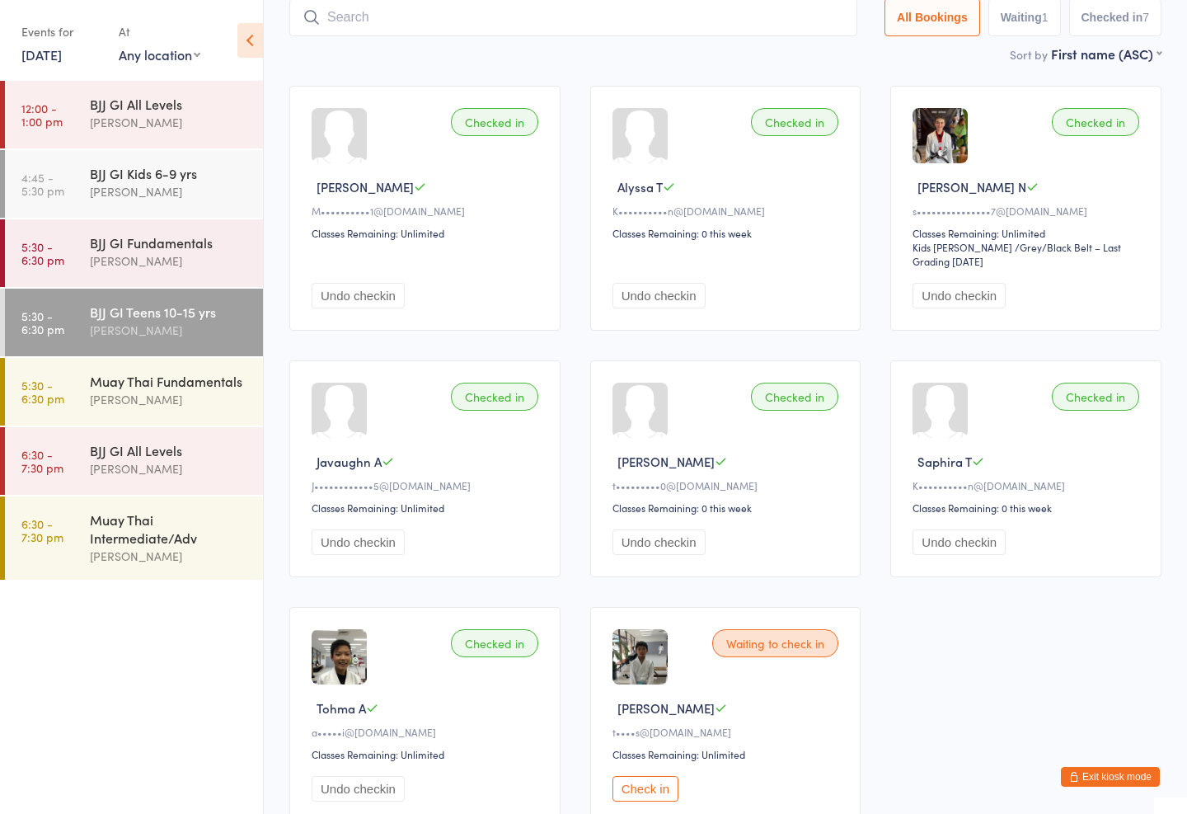
click at [217, 392] on div "Mark Chan" at bounding box center [169, 399] width 159 height 19
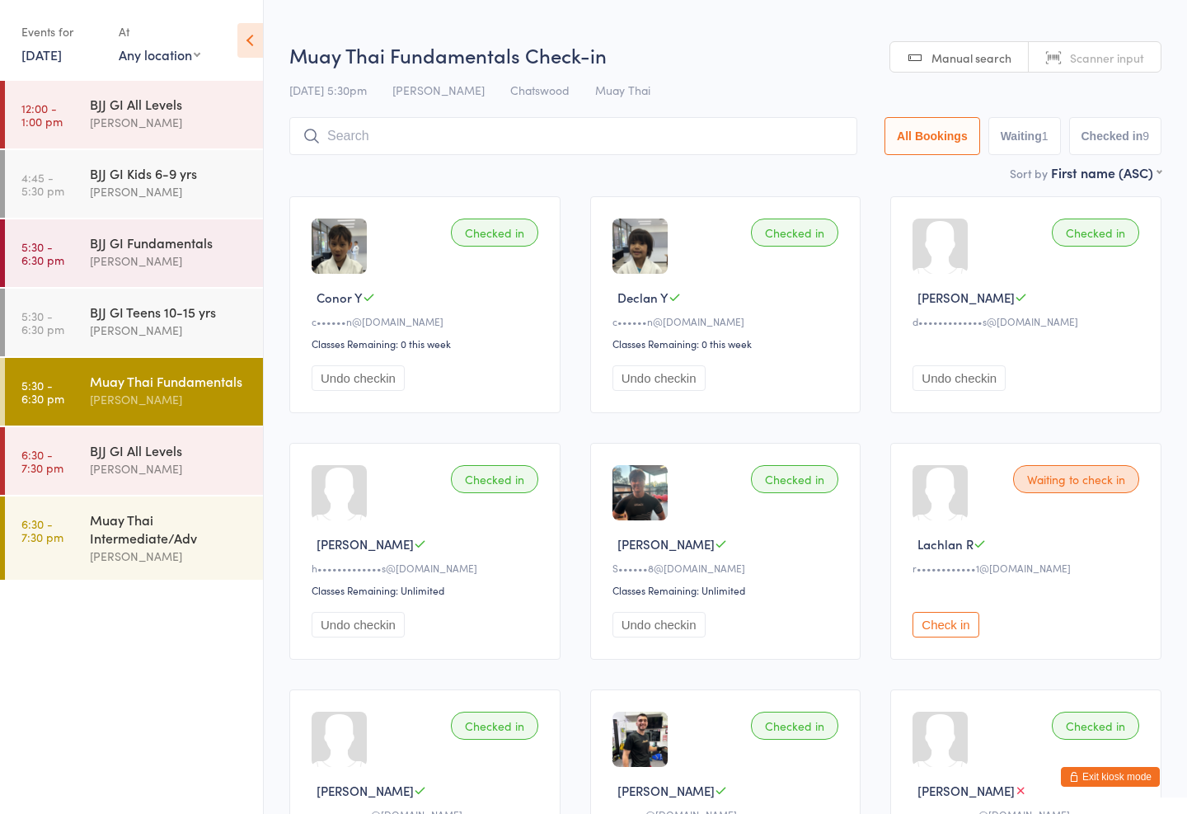
click at [563, 133] on input "search" at bounding box center [573, 136] width 568 height 38
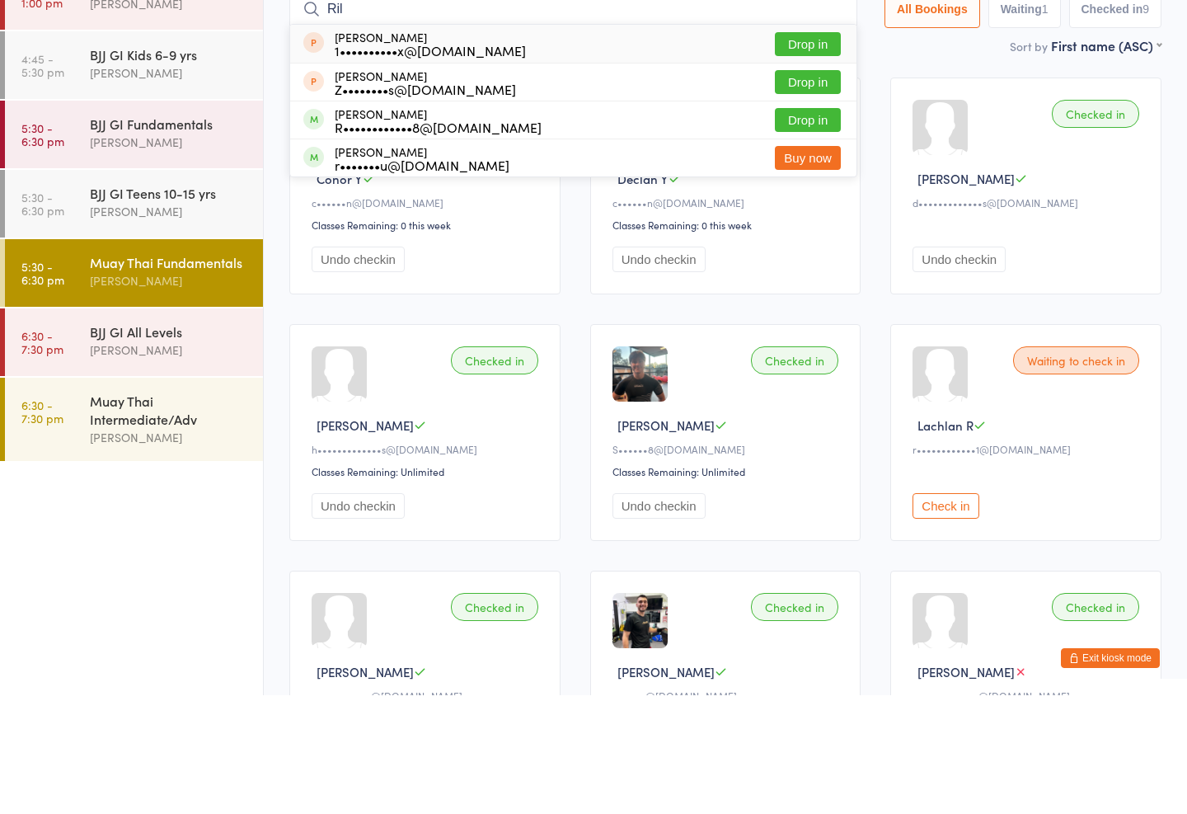
type input "Ril"
click at [794, 227] on button "Drop in" at bounding box center [808, 239] width 66 height 24
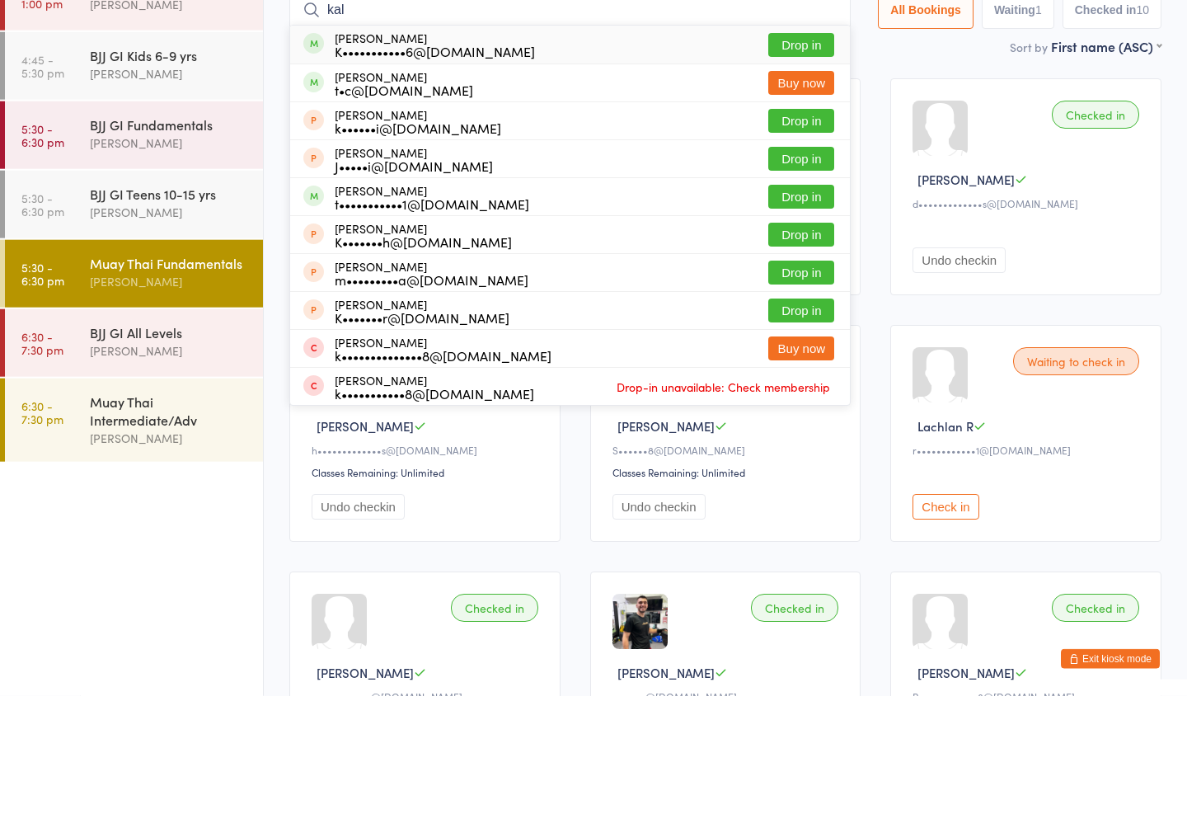
type input "kal"
click at [771, 151] on button "Drop in" at bounding box center [801, 163] width 66 height 24
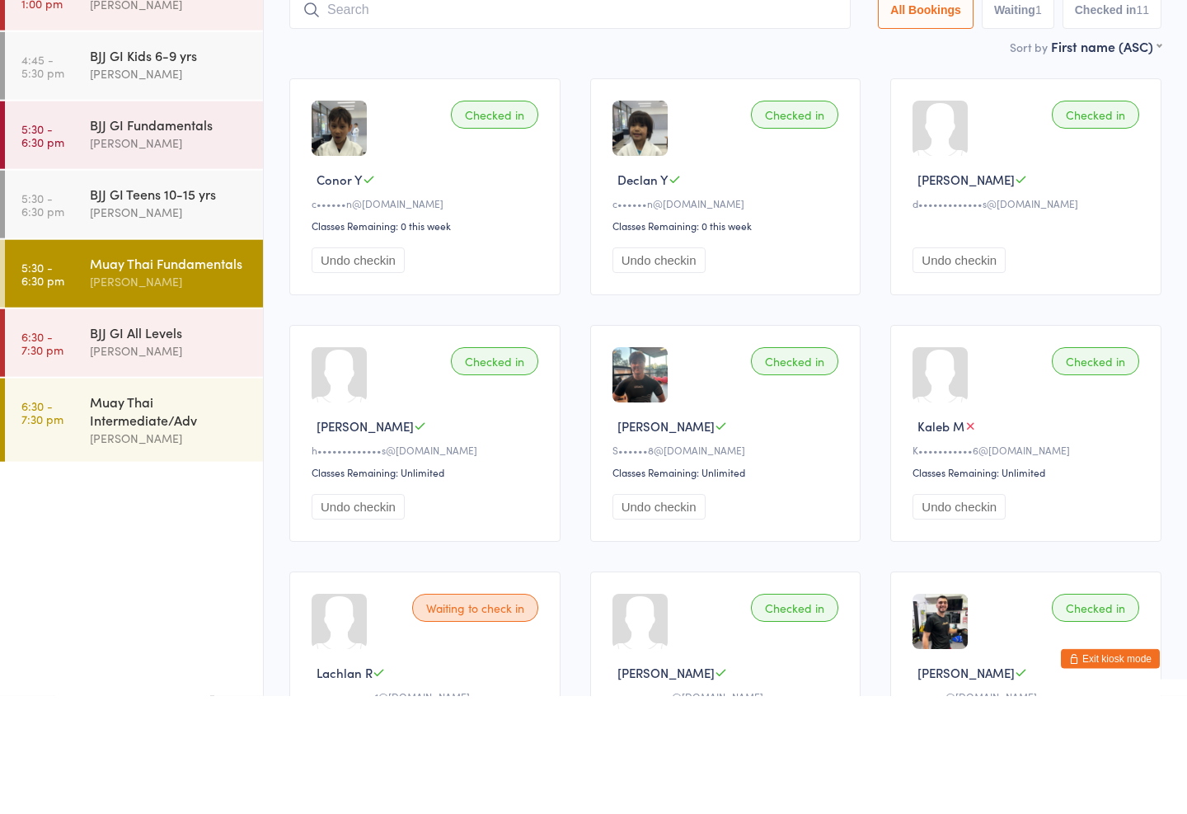
type input "c"
click at [141, 289] on div "BJJ GI Teens 10-15 yrs Thiago Braga" at bounding box center [176, 321] width 173 height 65
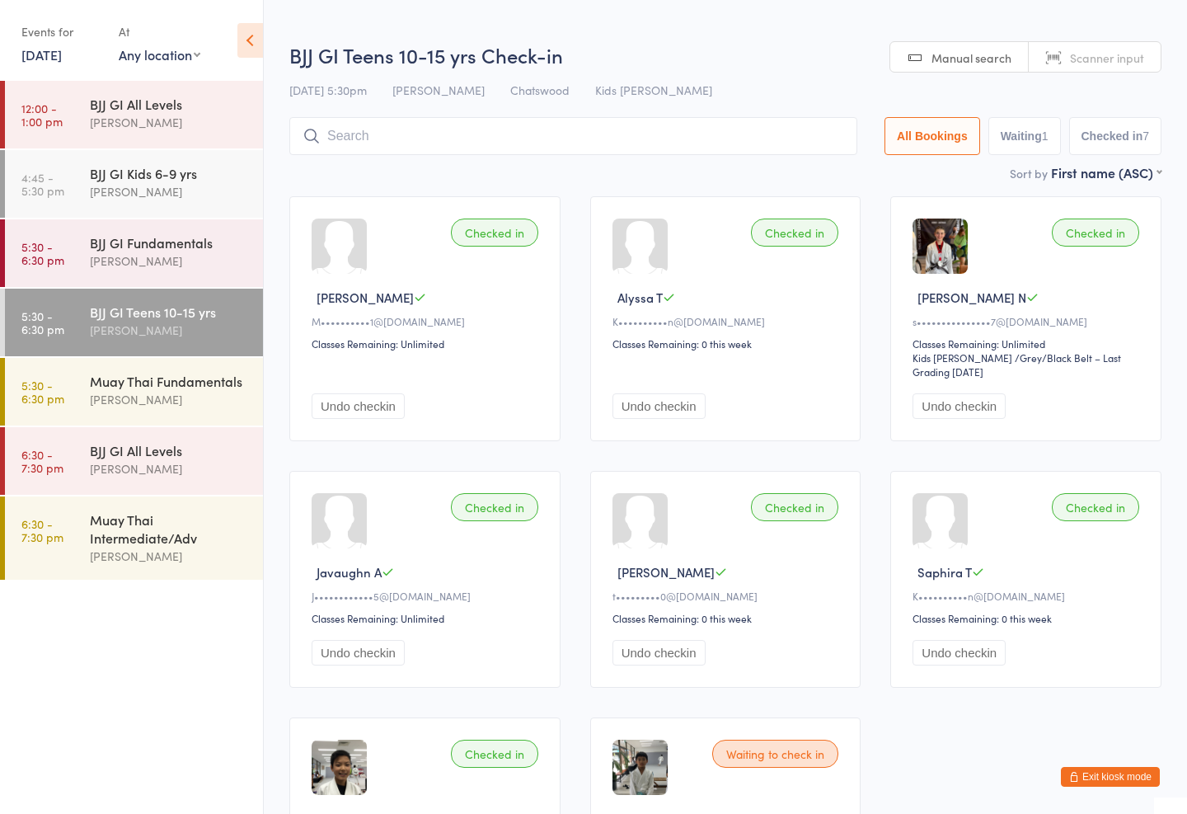
click at [565, 134] on input "search" at bounding box center [573, 136] width 568 height 38
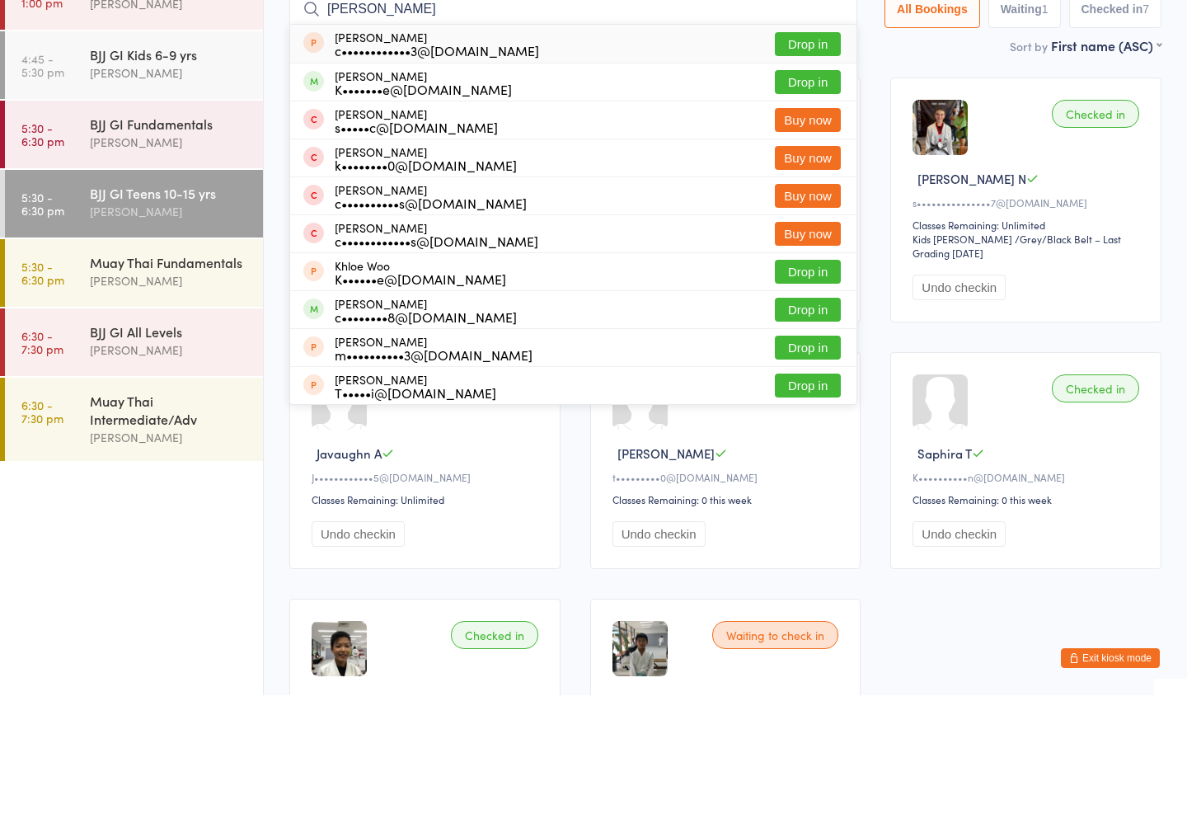
type input "Chloe"
click at [796, 189] on button "Drop in" at bounding box center [808, 201] width 66 height 24
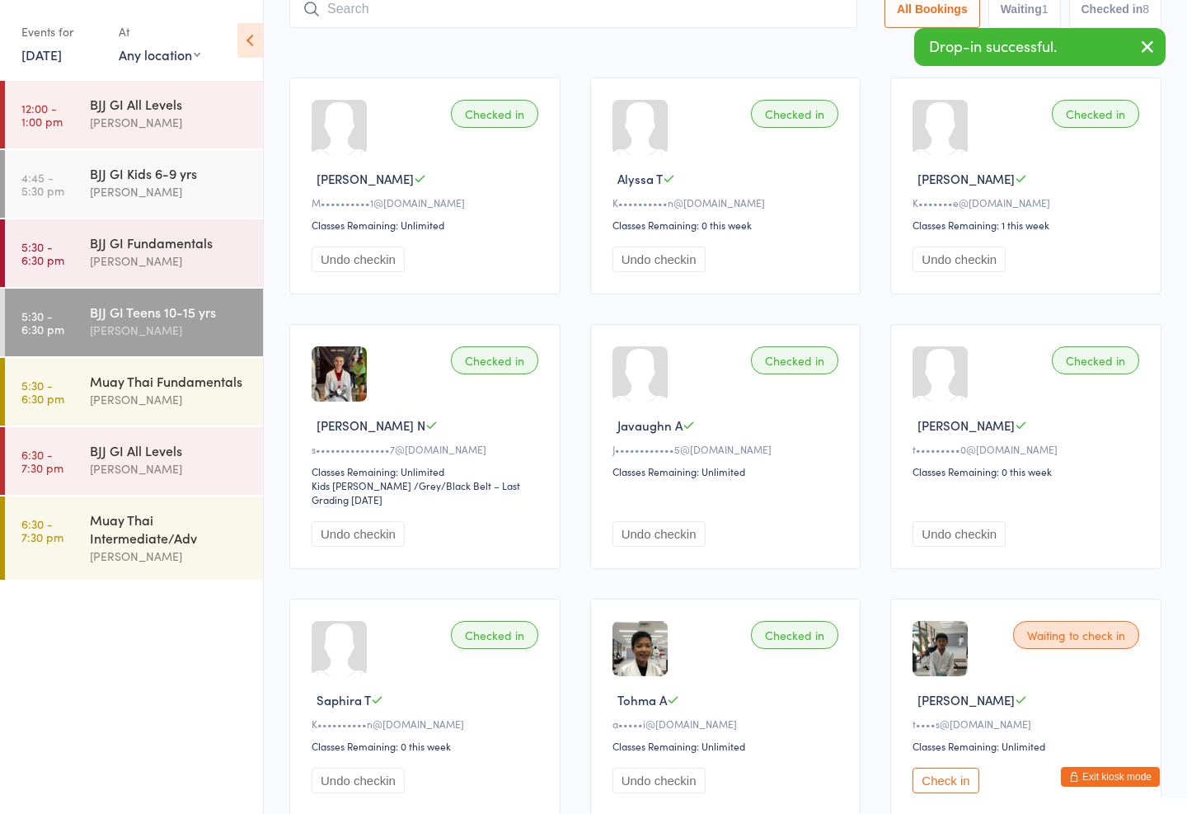
click at [425, 18] on input "search" at bounding box center [573, 9] width 568 height 38
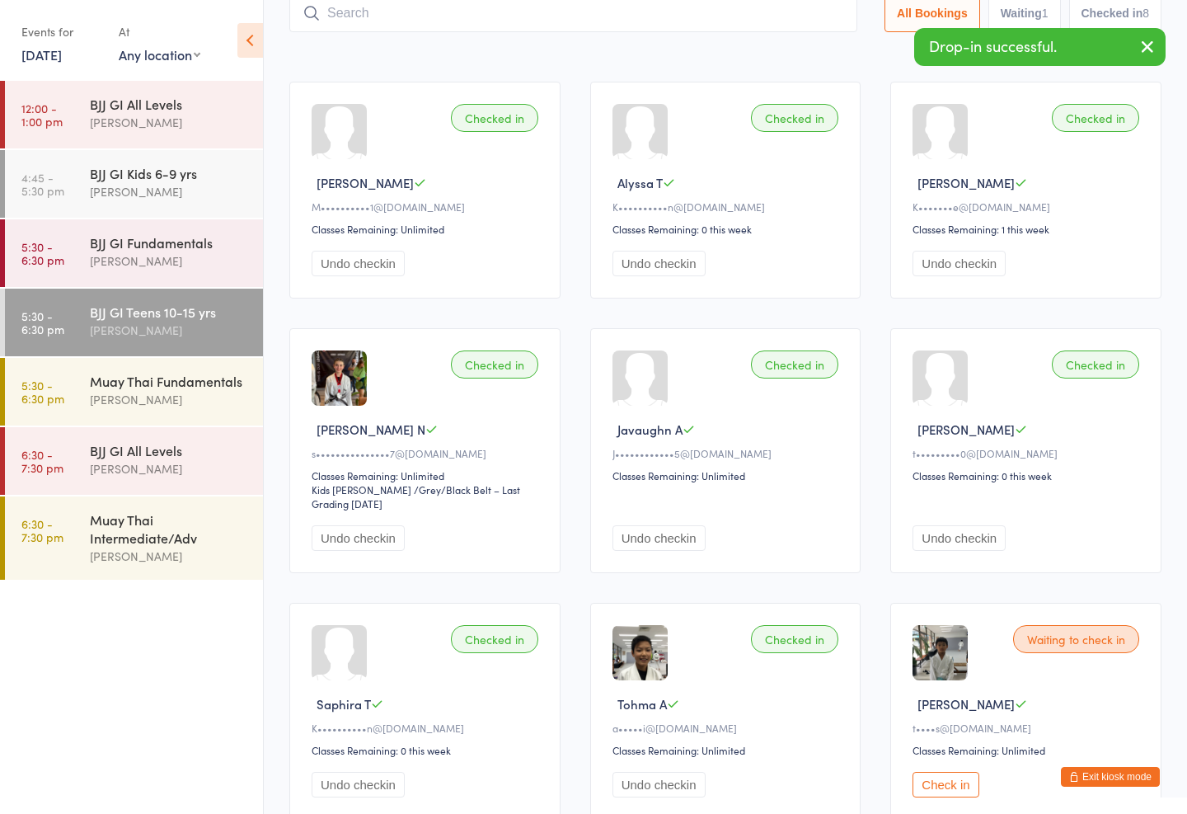
scroll to position [110, 0]
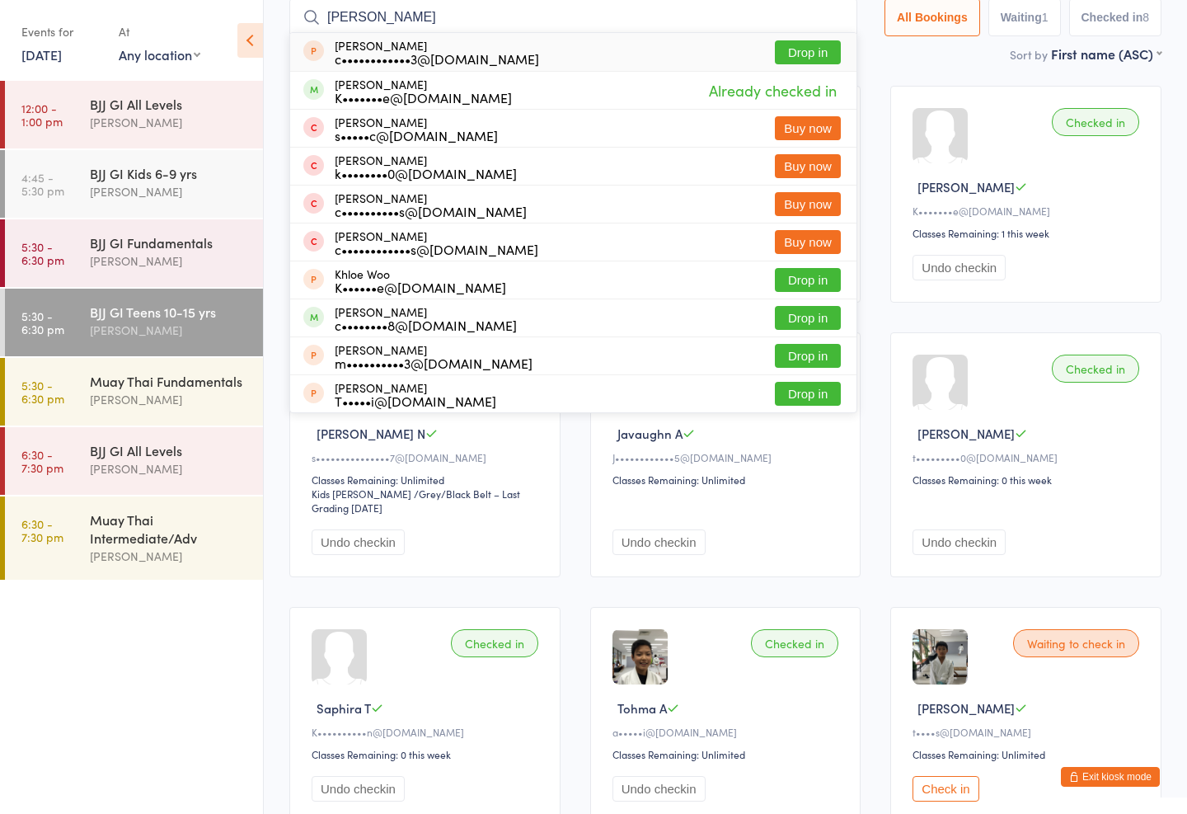
click at [889, 327] on div "Checked in Ali H M••••••••••1@outlook.com Classes Remaining: Unlimited Undo che…" at bounding box center [726, 455] width 902 height 768
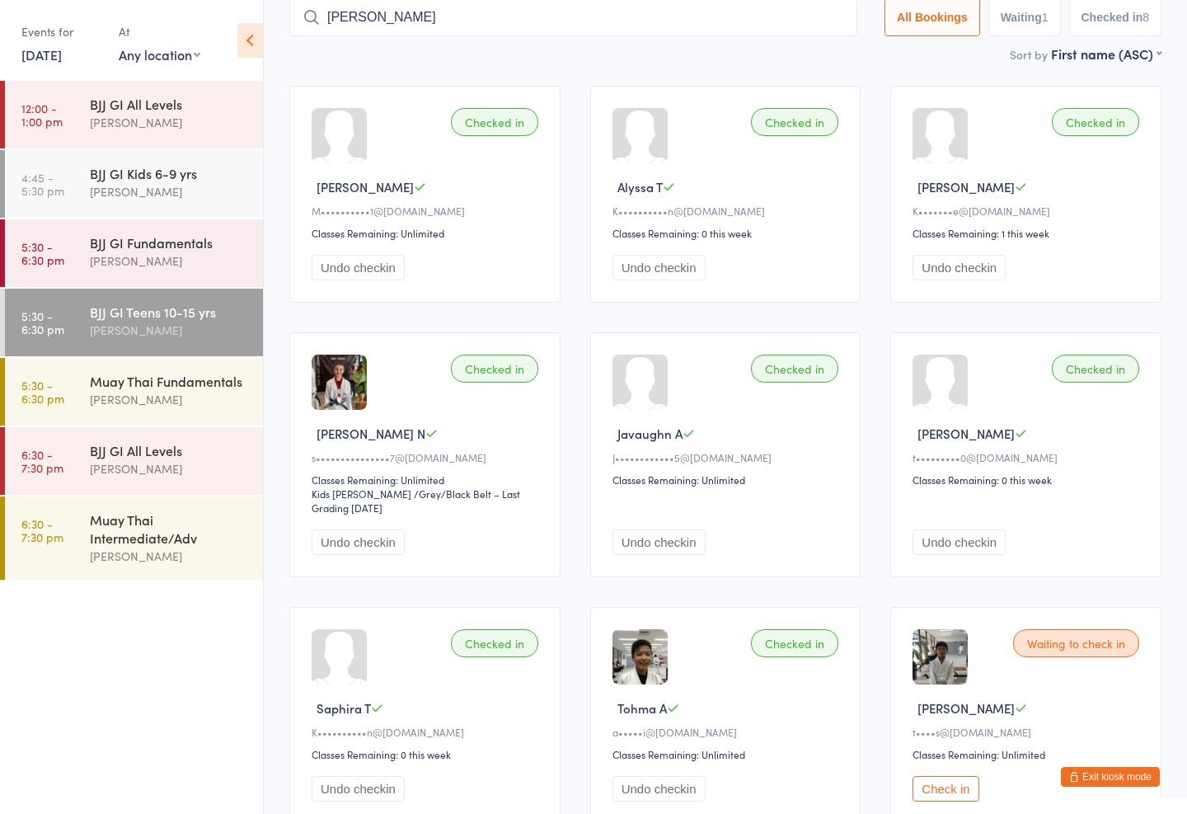
click at [730, 3] on input "Chloe" at bounding box center [573, 17] width 568 height 38
click at [705, 35] on input "Chloe" at bounding box center [573, 17] width 568 height 38
type input "Ch"
click at [718, 17] on input "Ch" at bounding box center [573, 17] width 568 height 38
type input "Ch"
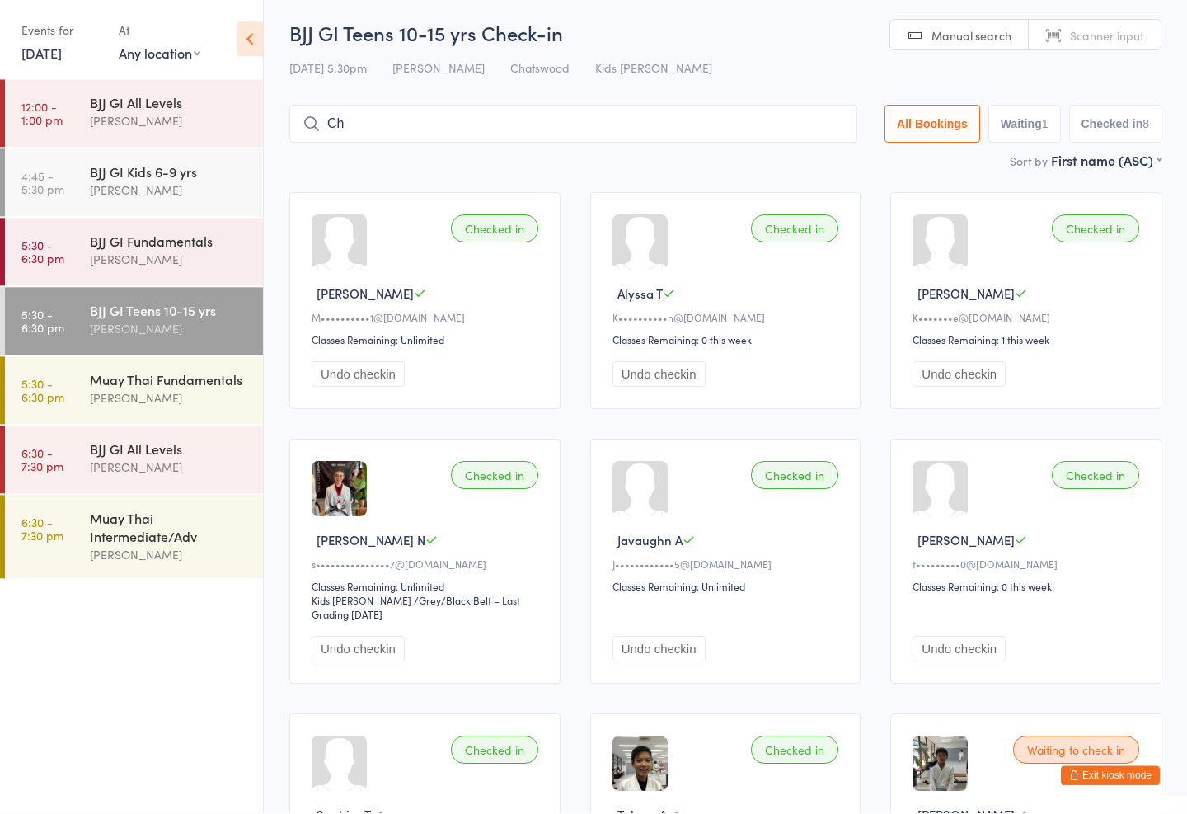
scroll to position [0, 0]
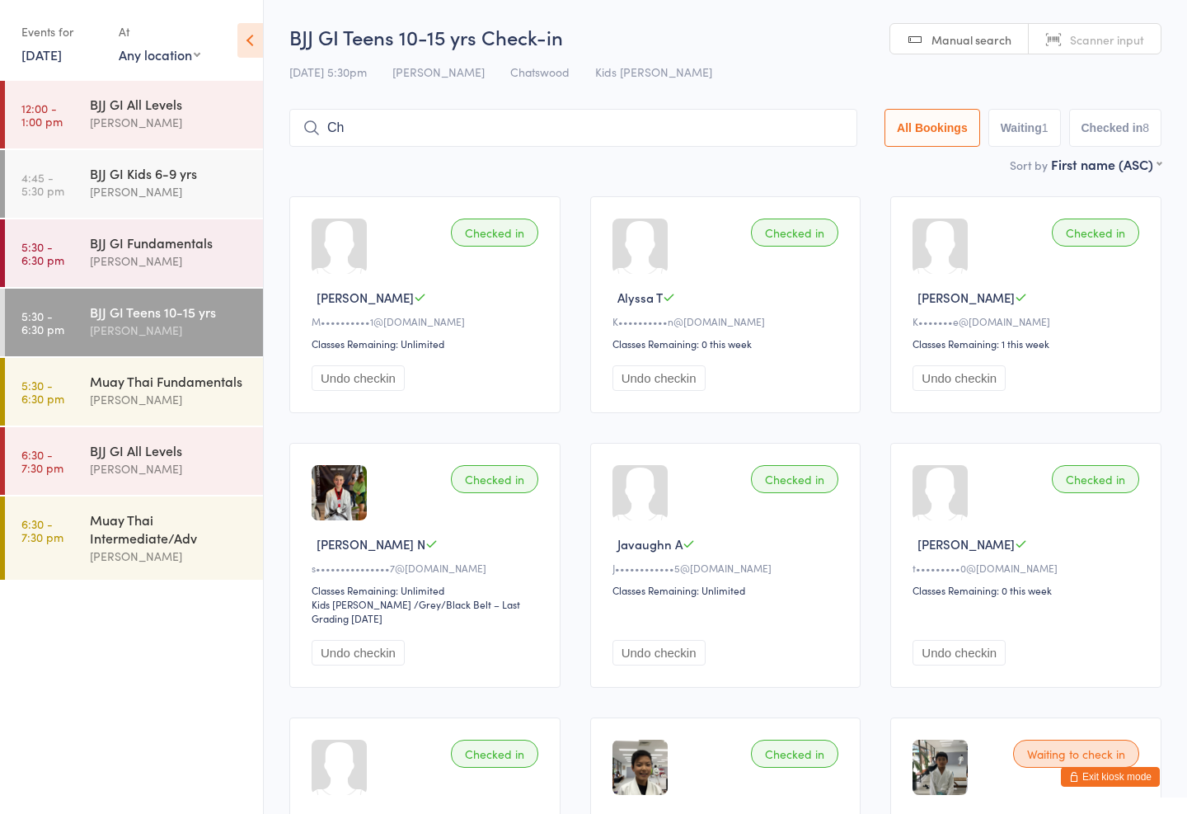
click at [189, 265] on div "Amaury Menezes" at bounding box center [169, 260] width 159 height 19
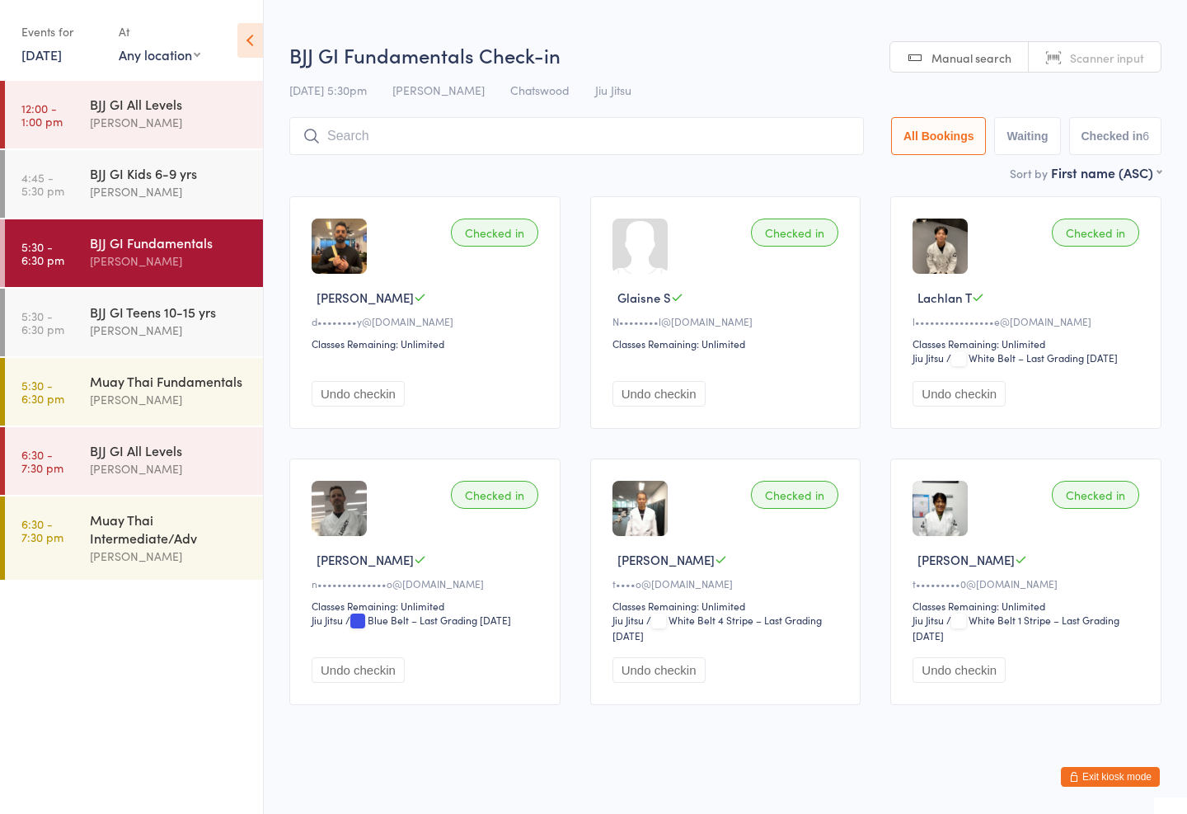
click at [515, 173] on div "Sort by First name (ASC) First name (ASC) First name (DESC) Last name (ASC) Las…" at bounding box center [725, 172] width 872 height 18
click at [535, 134] on input "search" at bounding box center [576, 136] width 575 height 38
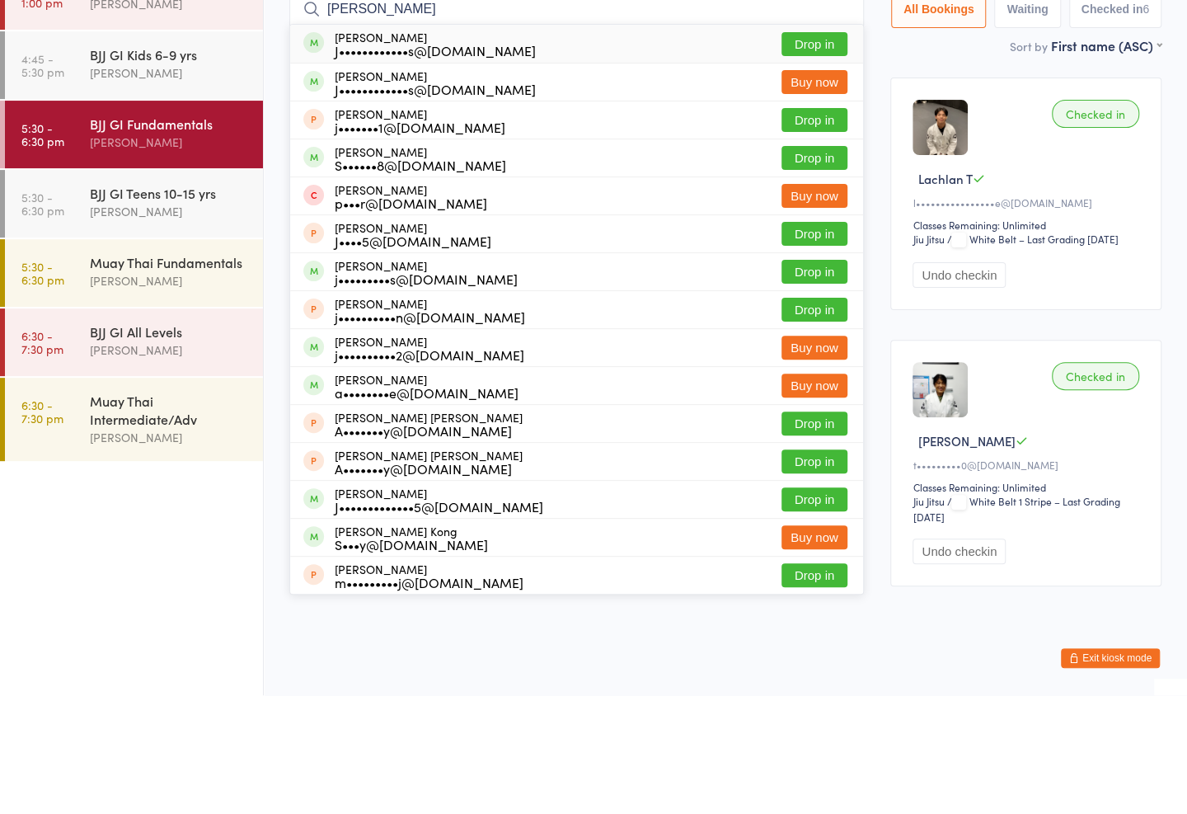
type input "Jack cummings"
click at [801, 151] on button "Drop in" at bounding box center [815, 163] width 66 height 24
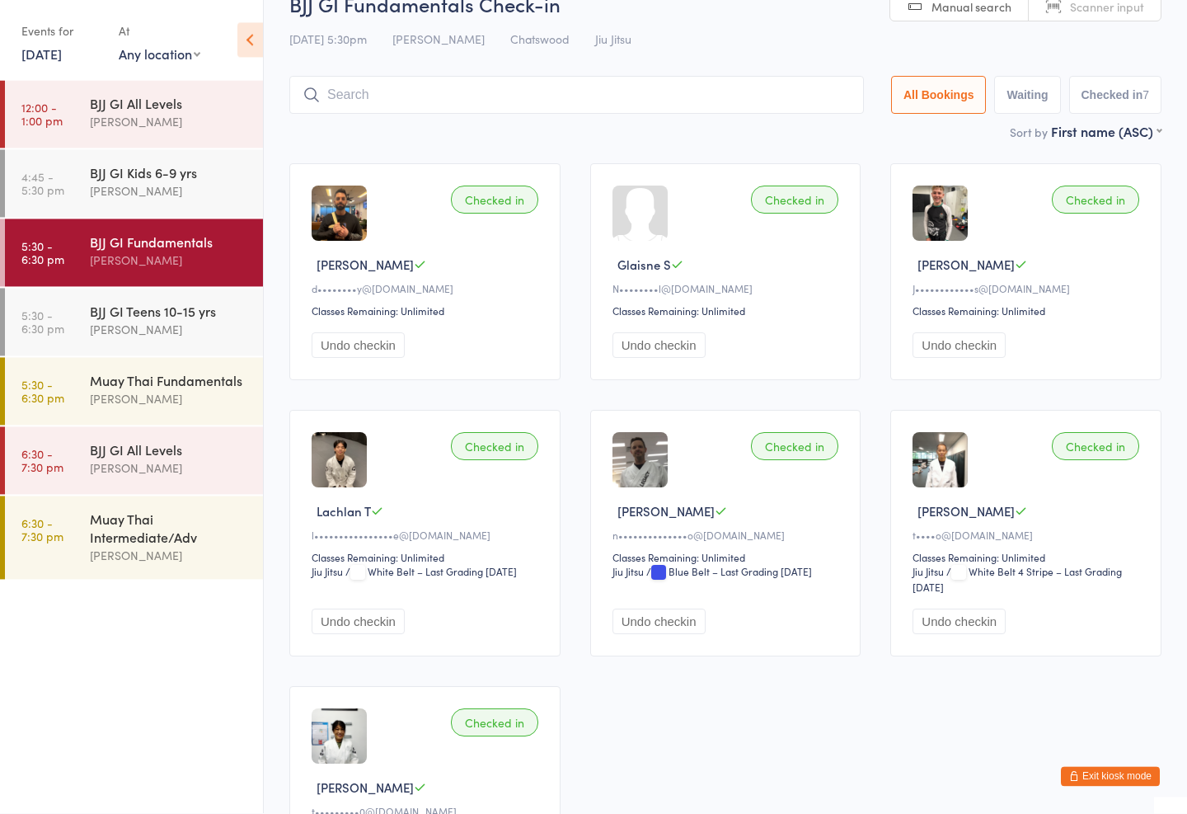
click at [214, 454] on div "BJJ GI All Levels" at bounding box center [169, 450] width 159 height 18
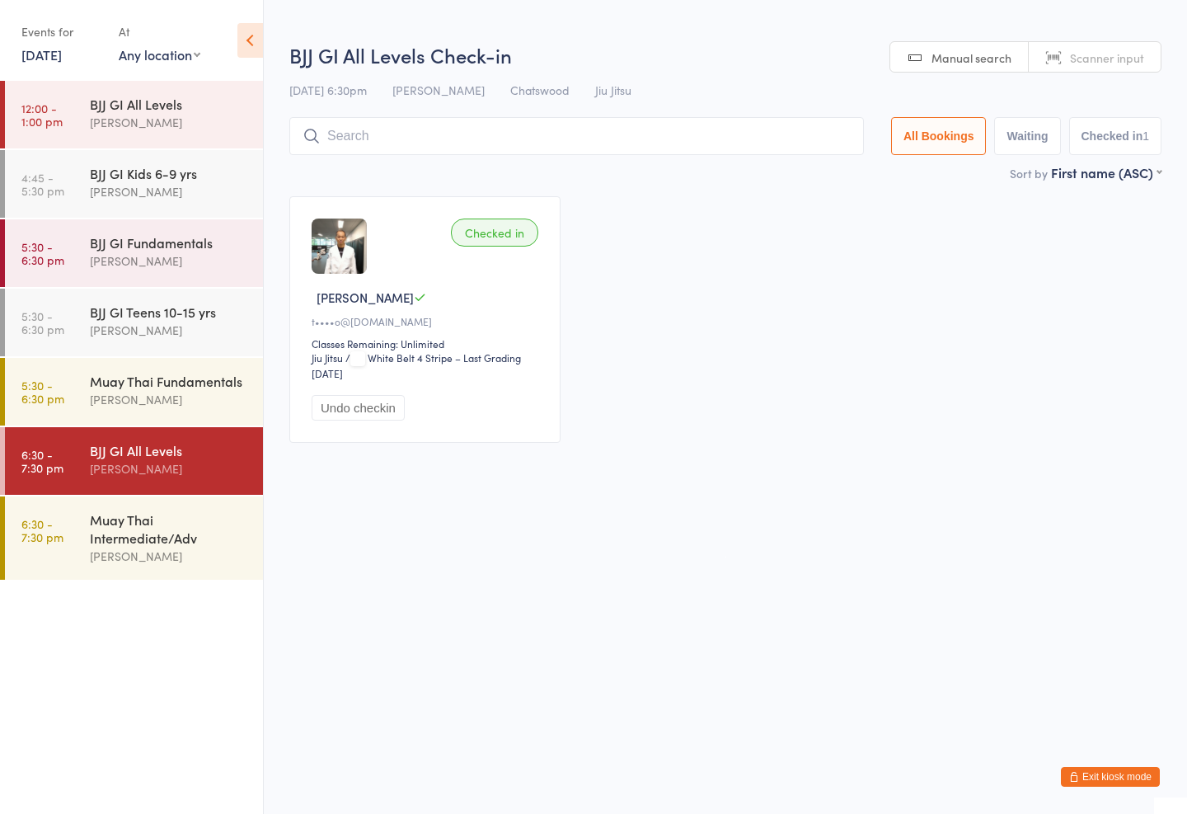
click at [607, 141] on input "search" at bounding box center [576, 136] width 575 height 38
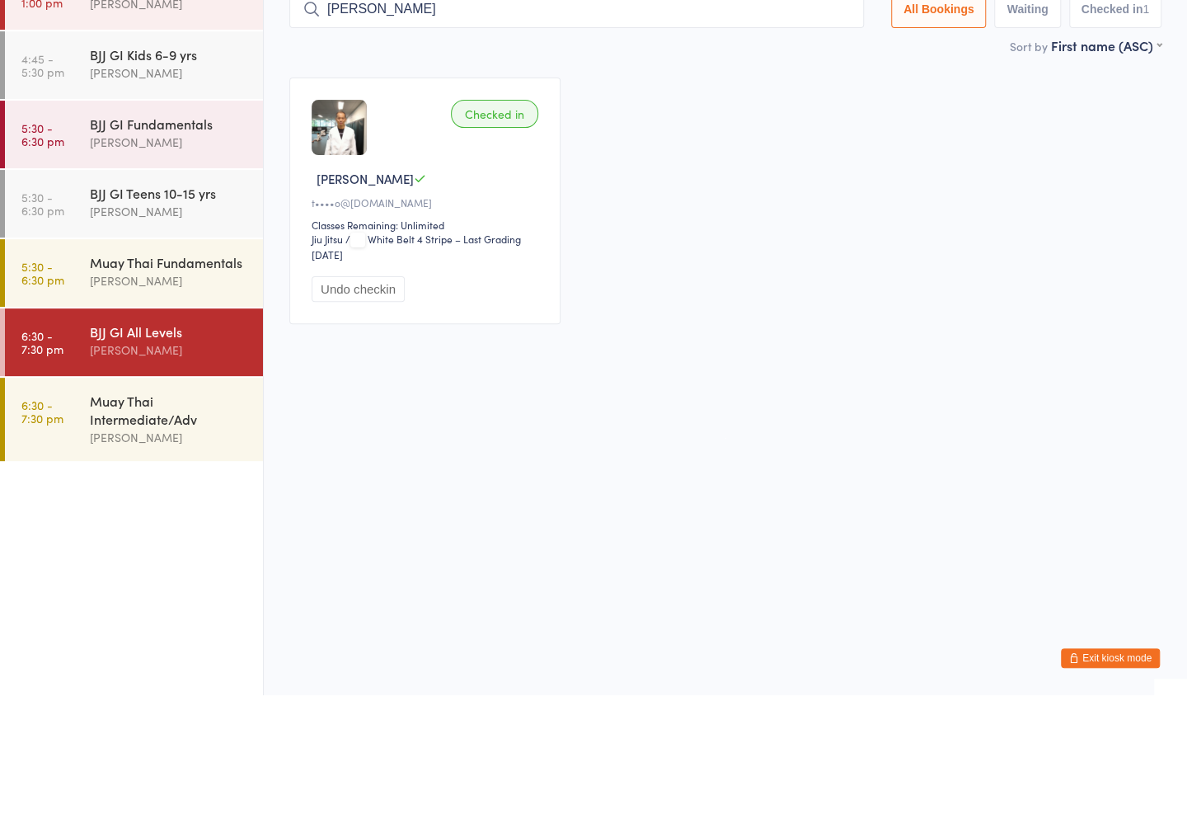
type input "Jack cummings"
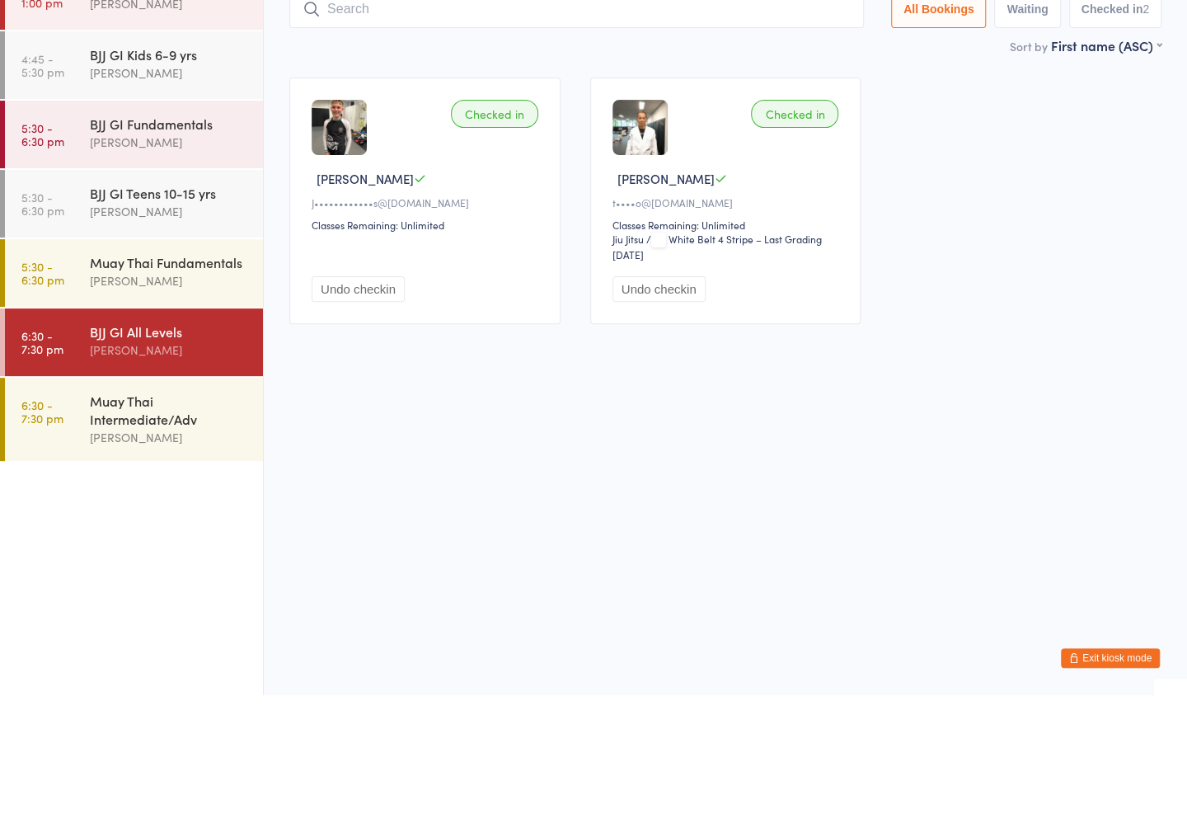
click at [176, 390] on div "Mark Chan" at bounding box center [169, 399] width 159 height 19
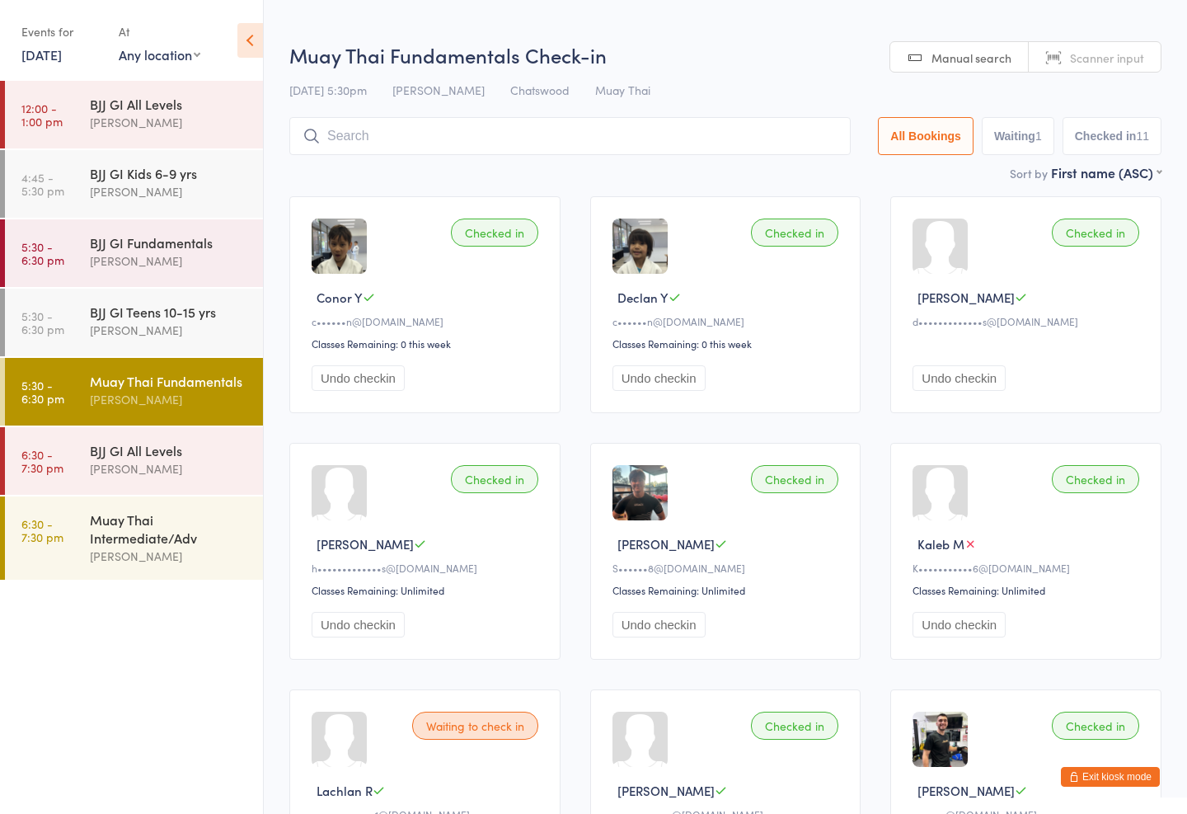
click at [427, 106] on div "Muay Thai Fundamentals Check-in 17 Sep 5:30pm Mark Chan Chatswood Muay Thai Man…" at bounding box center [725, 102] width 872 height 122
click at [569, 129] on input "search" at bounding box center [569, 136] width 561 height 38
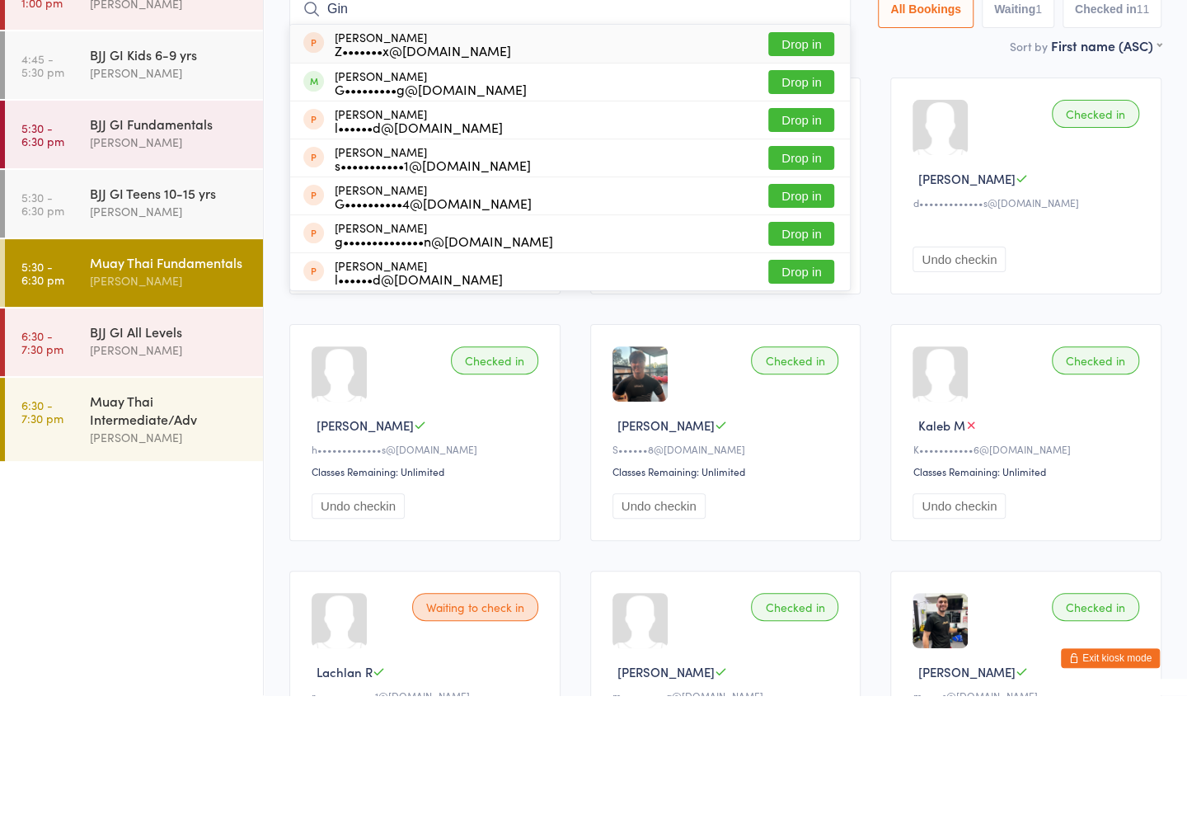
type input "Gin"
click at [785, 143] on div "Zeth Ginex Z•••••••x@gmail.com Drop in" at bounding box center [570, 162] width 560 height 38
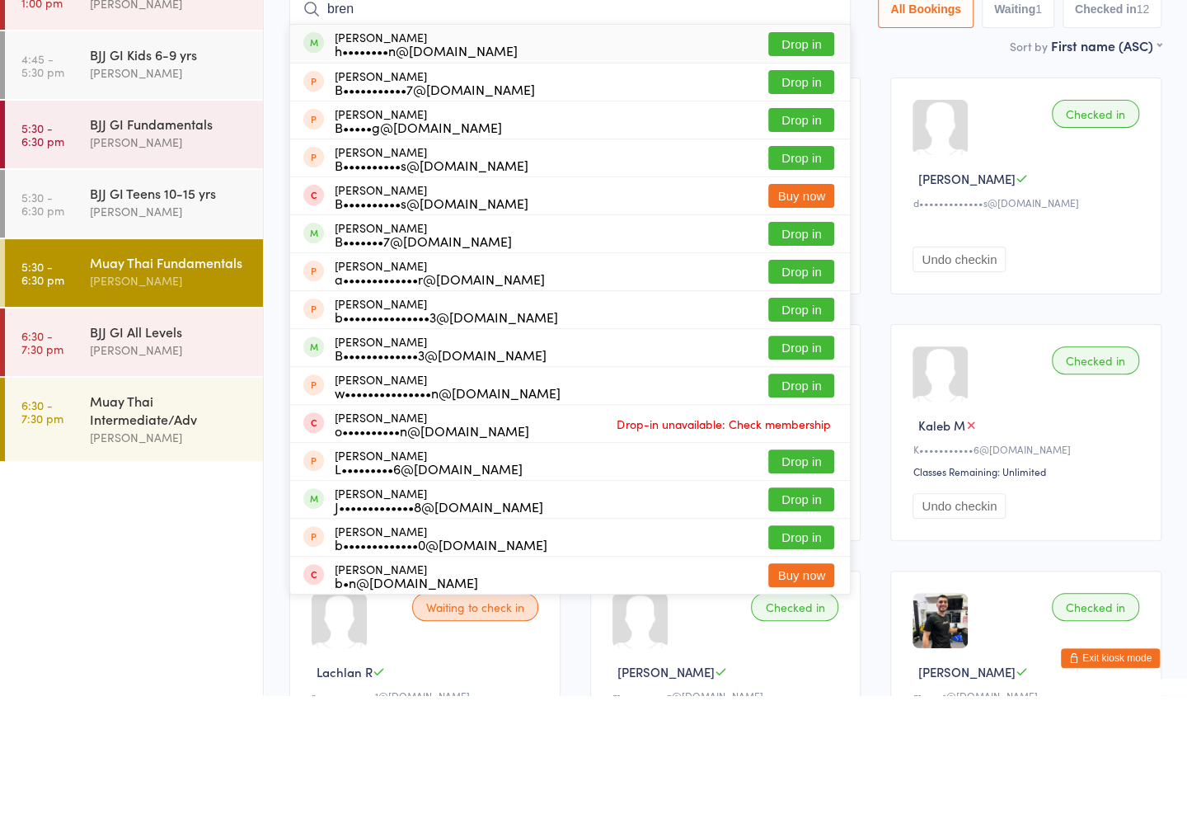
type input "bren"
click at [768, 151] on button "Drop in" at bounding box center [801, 163] width 66 height 24
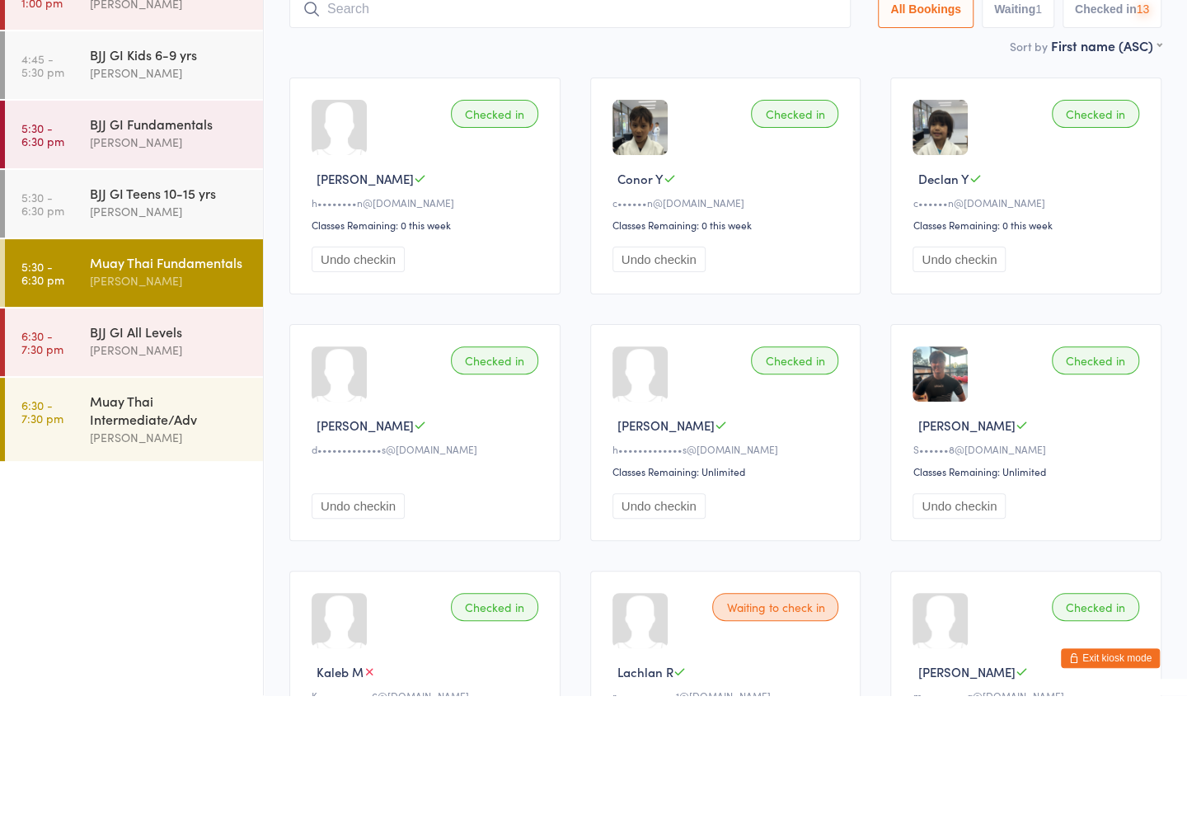
scroll to position [118, 0]
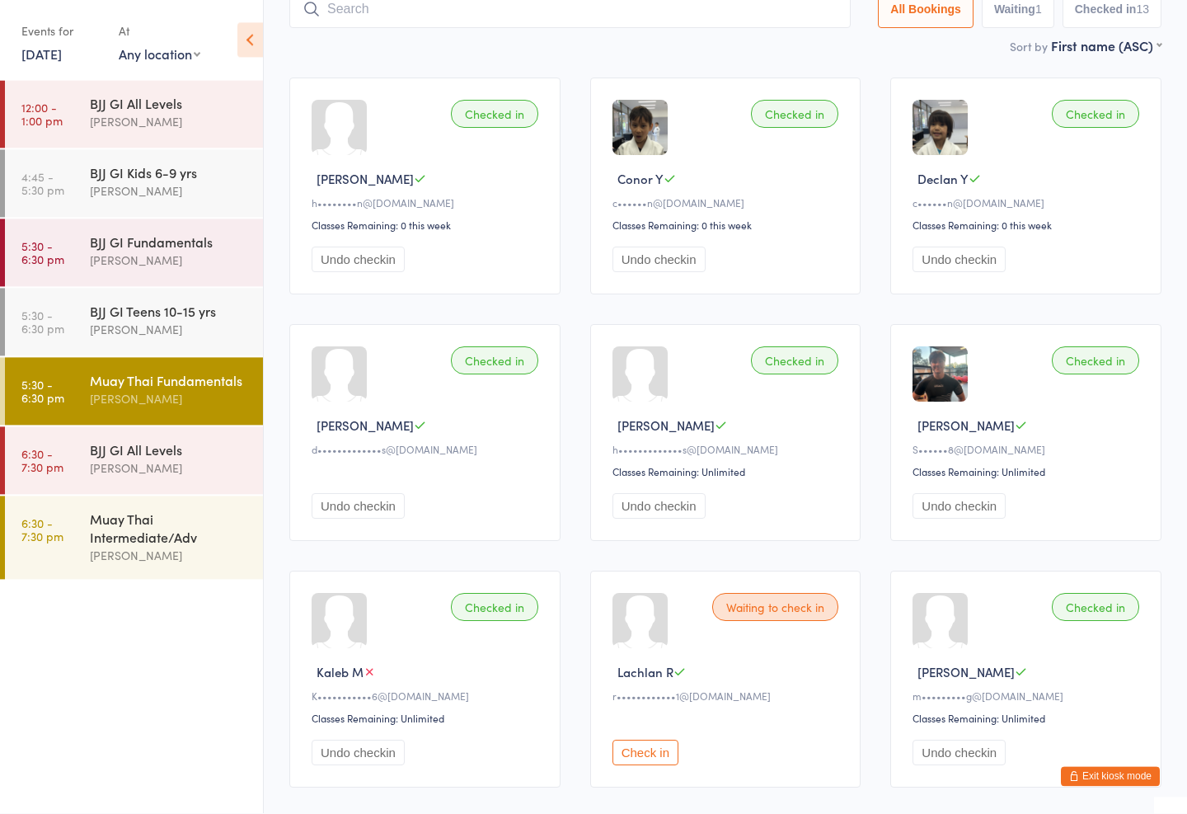
click at [101, 169] on div "BJJ GI Kids 6-9 yrs" at bounding box center [169, 173] width 159 height 18
